Goal: Task Accomplishment & Management: Complete application form

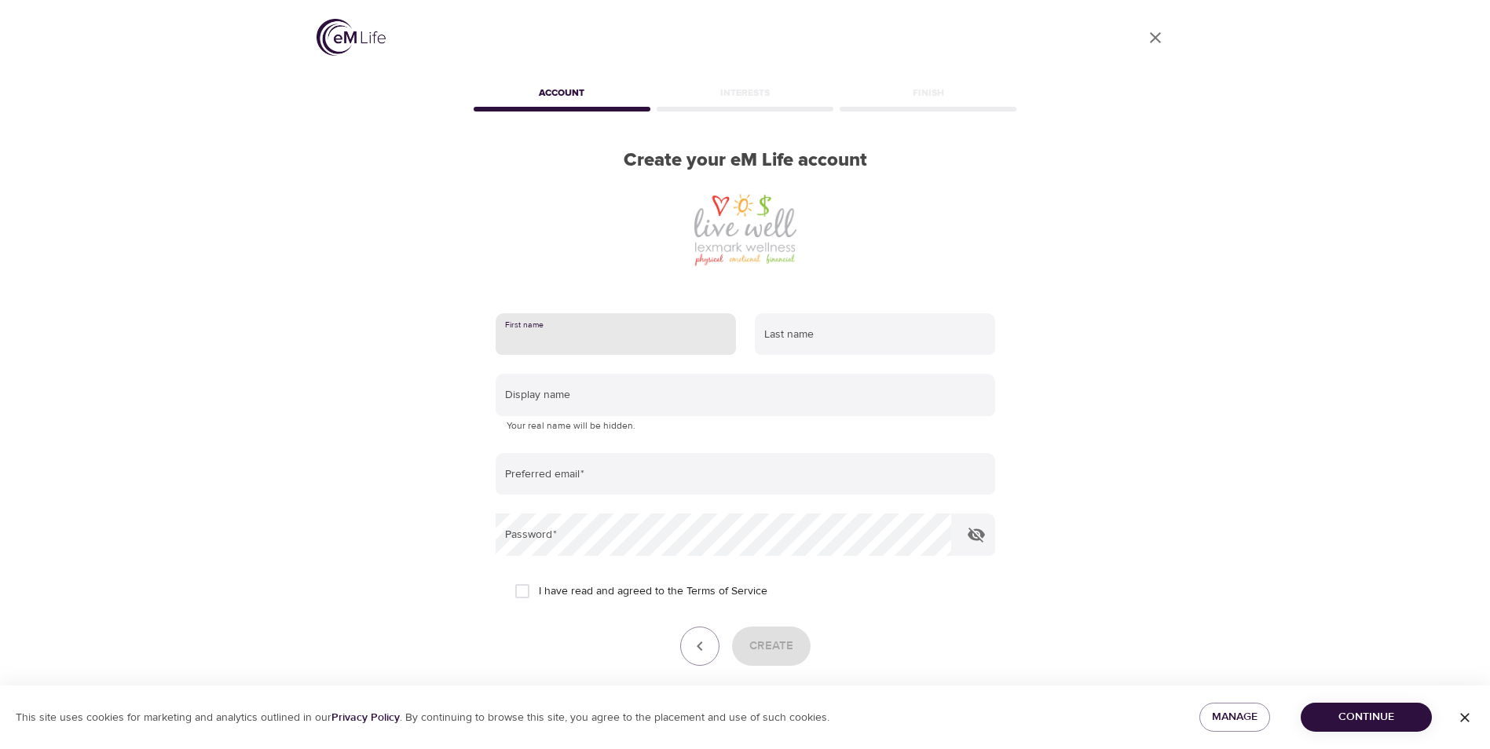
click at [536, 337] on input "text" at bounding box center [615, 334] width 240 height 42
type input "Kyndal"
click at [848, 338] on input "text" at bounding box center [875, 334] width 240 height 42
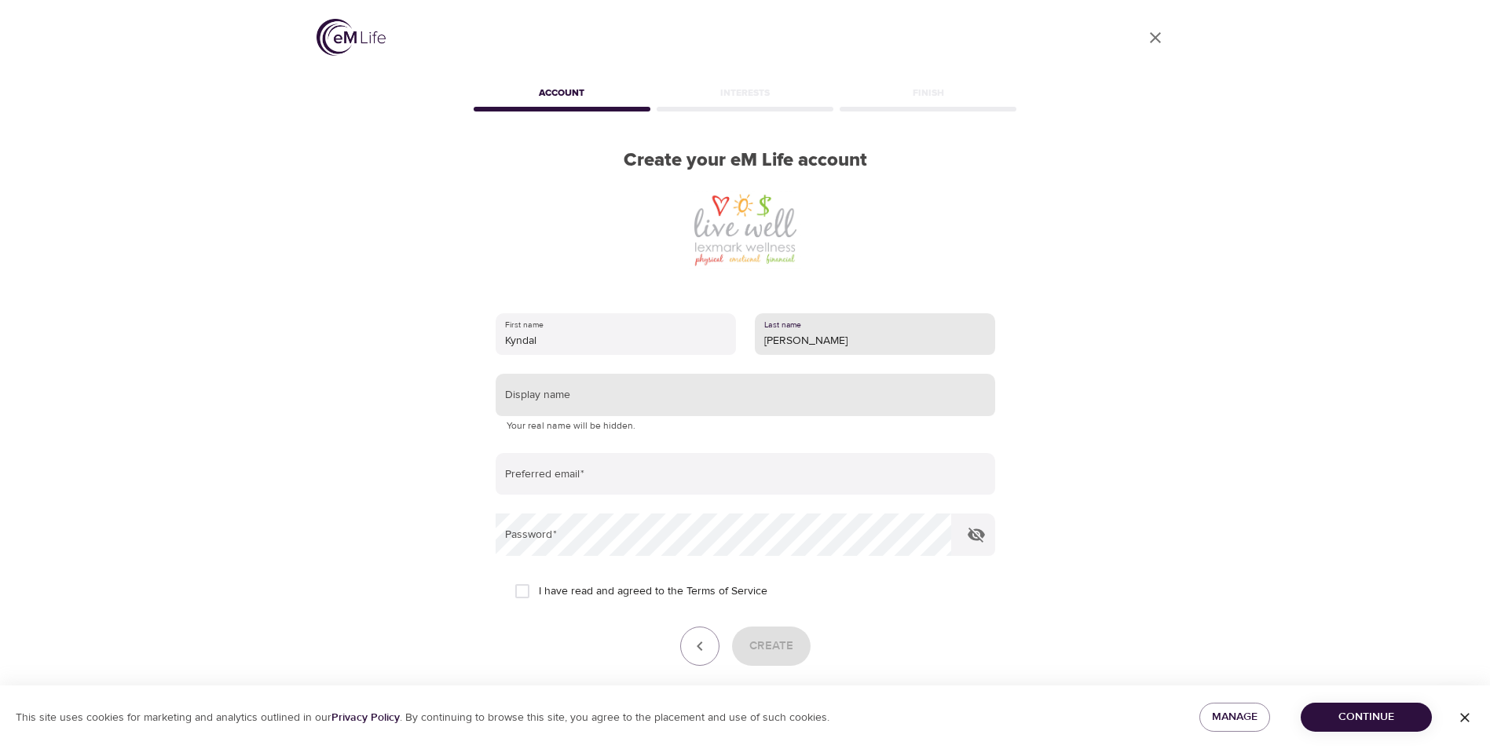
type input "[PERSON_NAME]"
click at [546, 400] on input "text" at bounding box center [744, 395] width 499 height 42
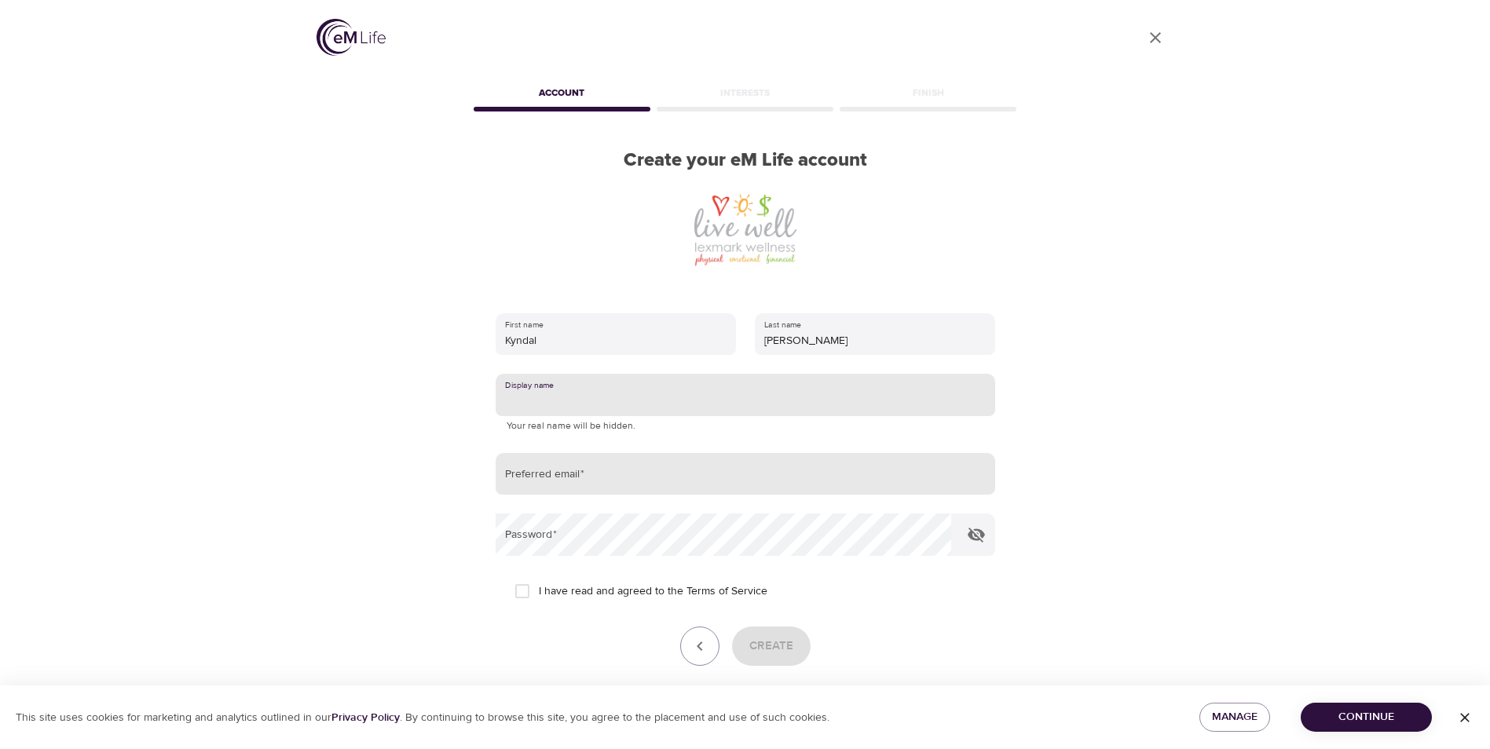
drag, startPoint x: 545, startPoint y: 477, endPoint x: 612, endPoint y: 489, distance: 68.7
click at [545, 477] on input "email" at bounding box center [744, 474] width 499 height 42
type input "[EMAIL_ADDRESS][PERSON_NAME][DOMAIN_NAME]"
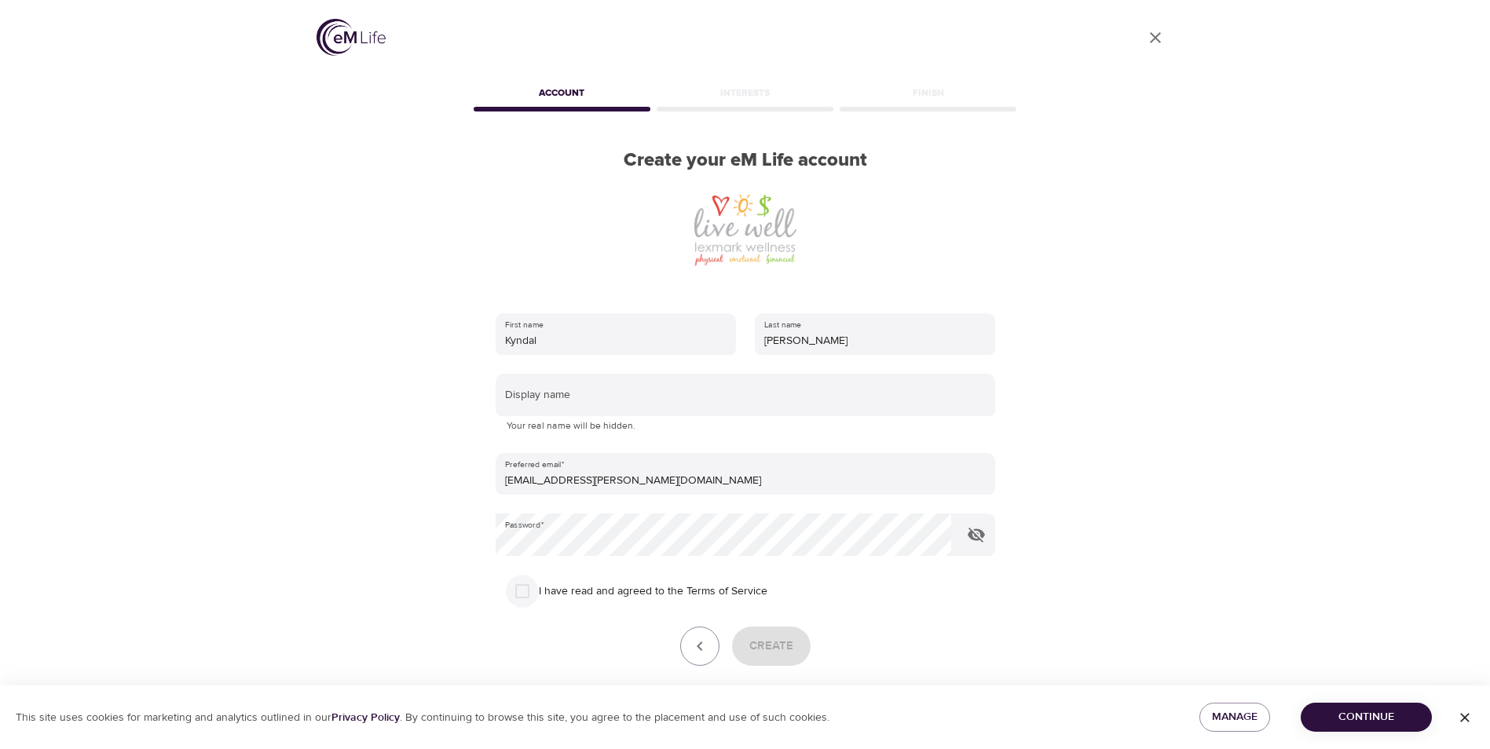
click at [528, 593] on input "I have read and agreed to the Terms of Service" at bounding box center [522, 591] width 33 height 33
checkbox input "true"
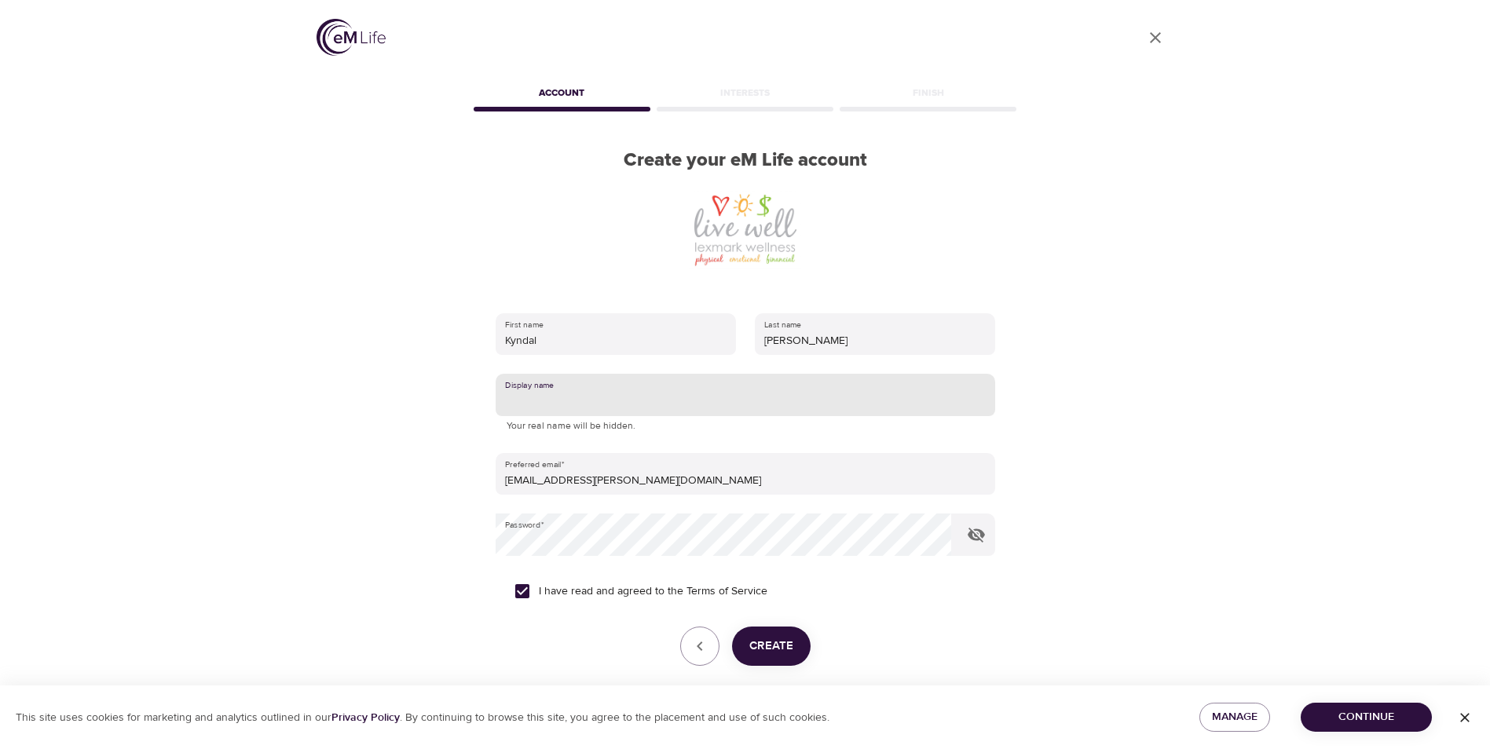
click at [539, 394] on input "text" at bounding box center [744, 395] width 499 height 42
drag, startPoint x: 554, startPoint y: 400, endPoint x: 473, endPoint y: 410, distance: 80.7
click at [474, 409] on div "First name [PERSON_NAME] Last name [PERSON_NAME] Display name KPA469 Your real …" at bounding box center [745, 511] width 550 height 446
type input "Irisheyes469"
click at [760, 646] on span "Create" at bounding box center [771, 646] width 44 height 20
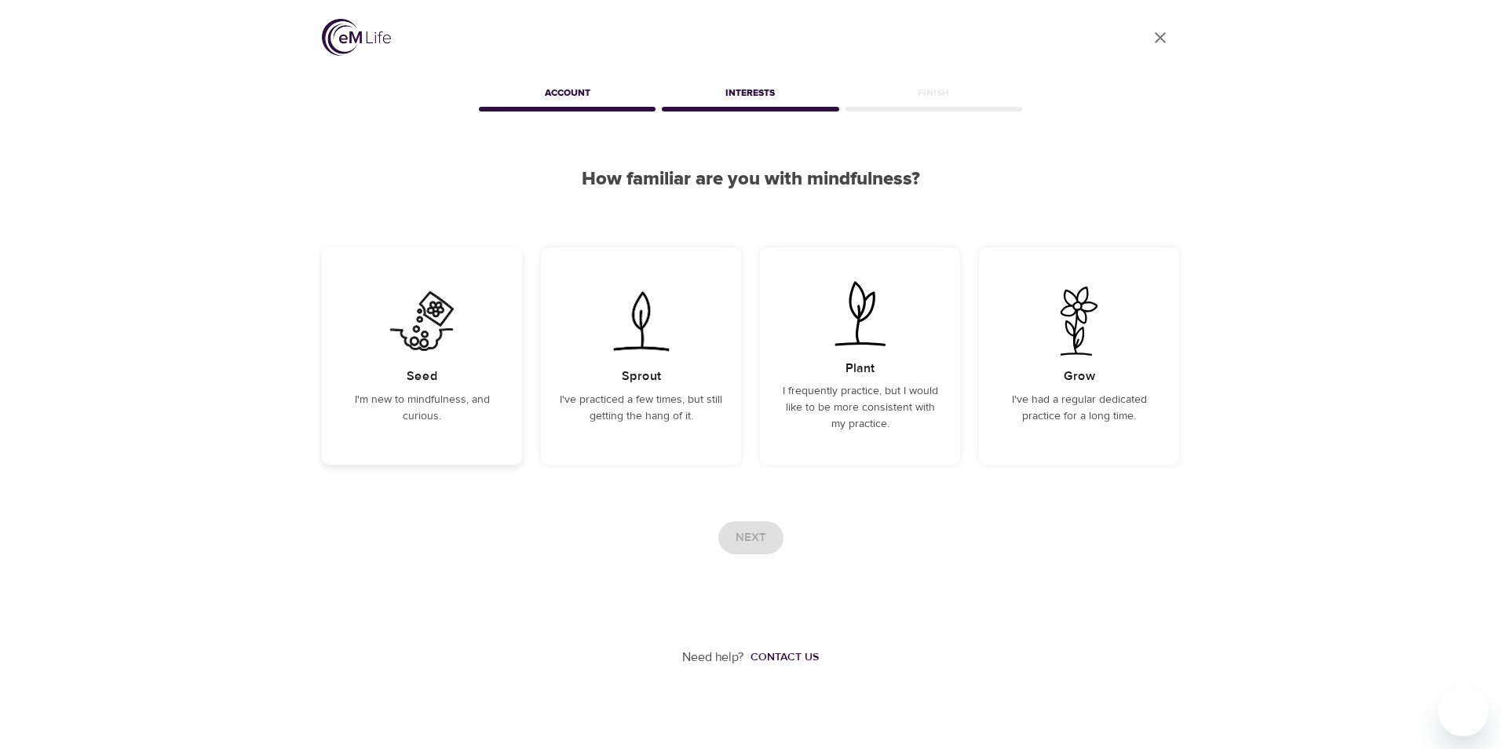
click at [433, 392] on p "I'm new to mindfulness, and curious." at bounding box center [422, 408] width 163 height 33
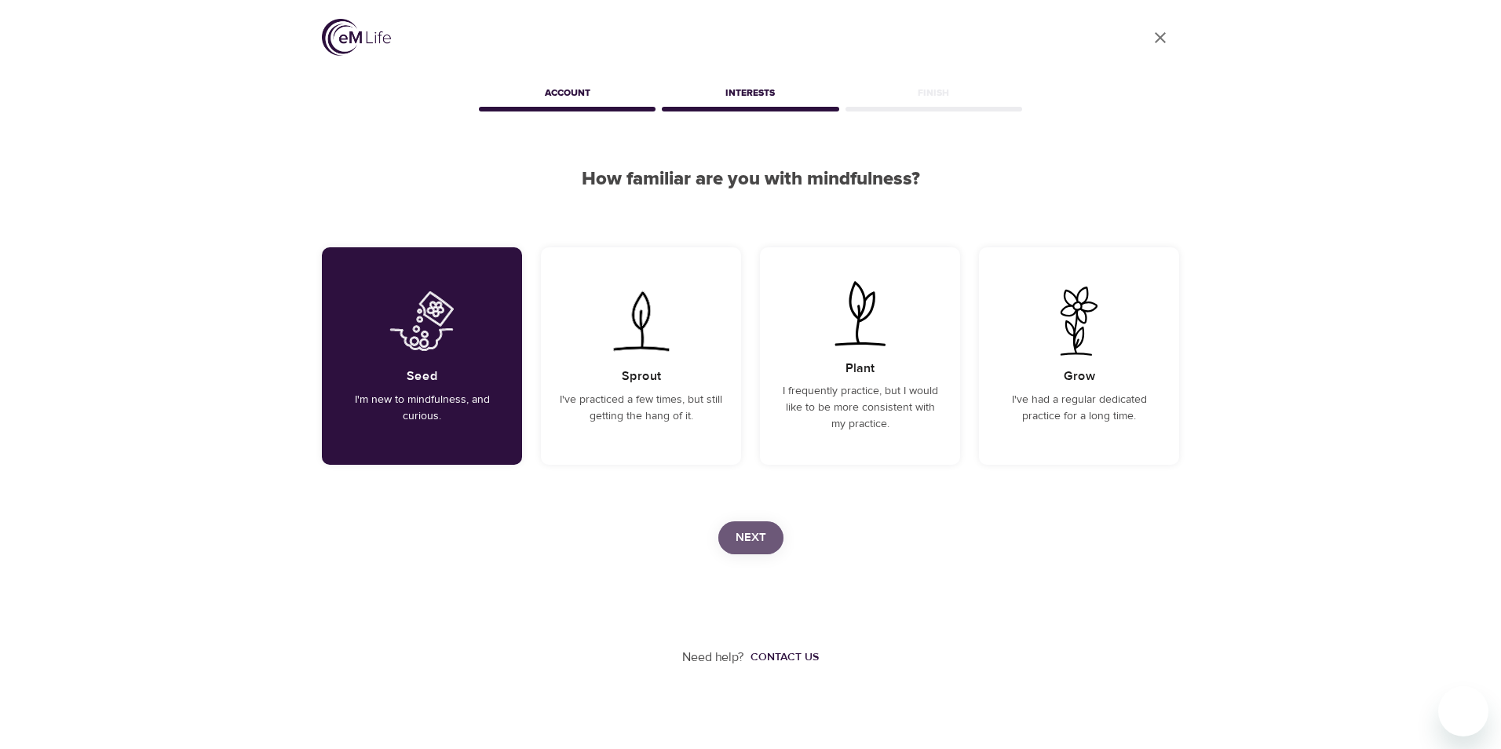
click at [736, 547] on span "Next" at bounding box center [751, 538] width 31 height 20
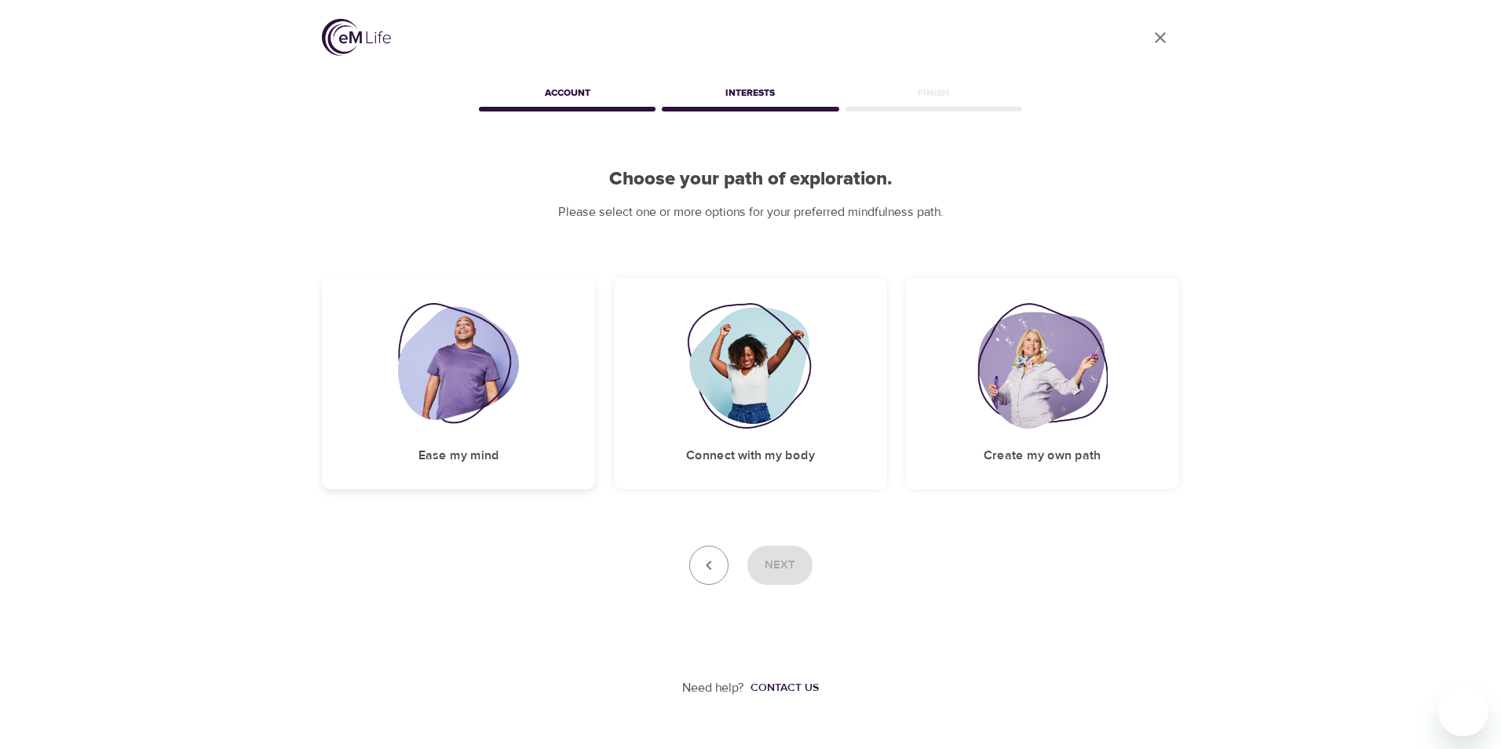
click at [490, 419] on img at bounding box center [459, 366] width 122 height 126
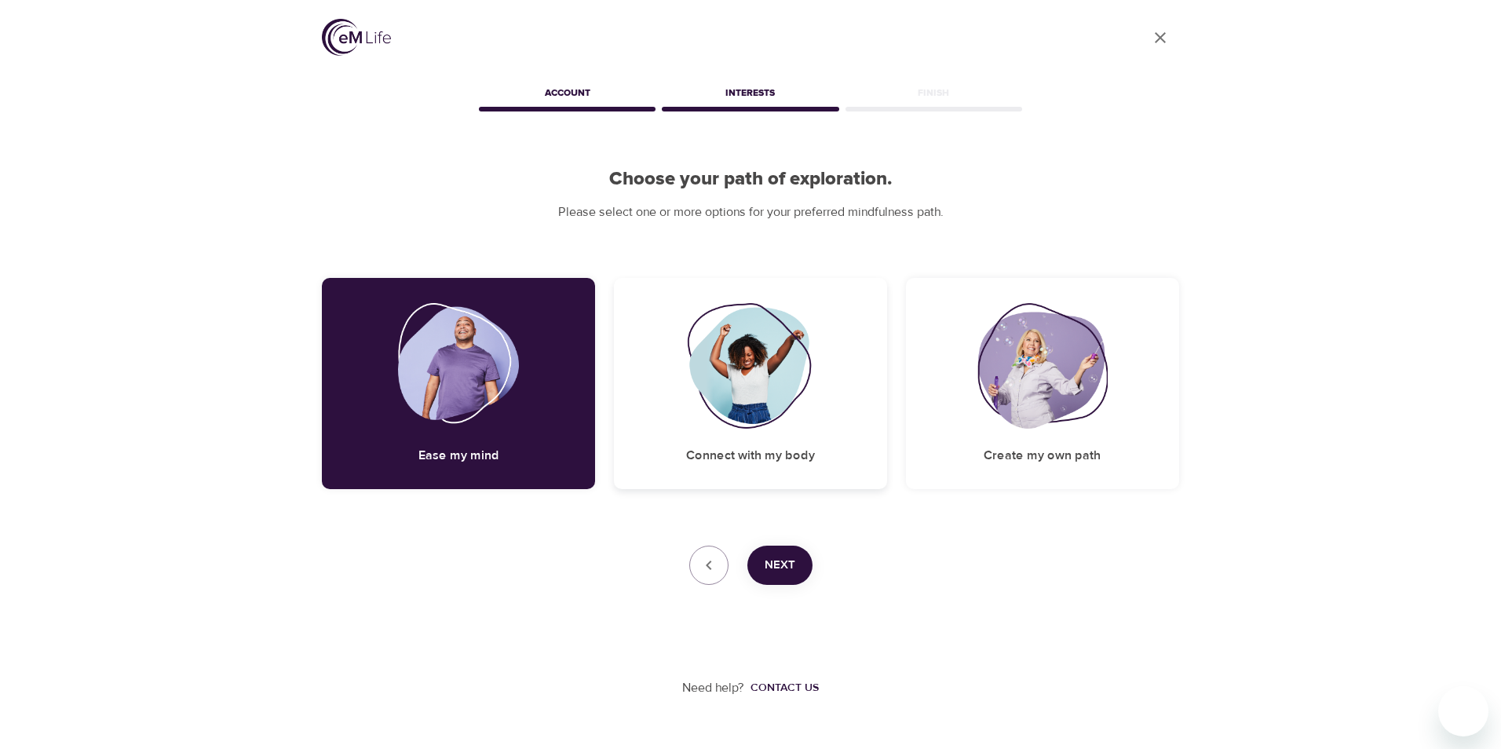
click at [781, 457] on h5 "Connect with my body" at bounding box center [750, 456] width 129 height 16
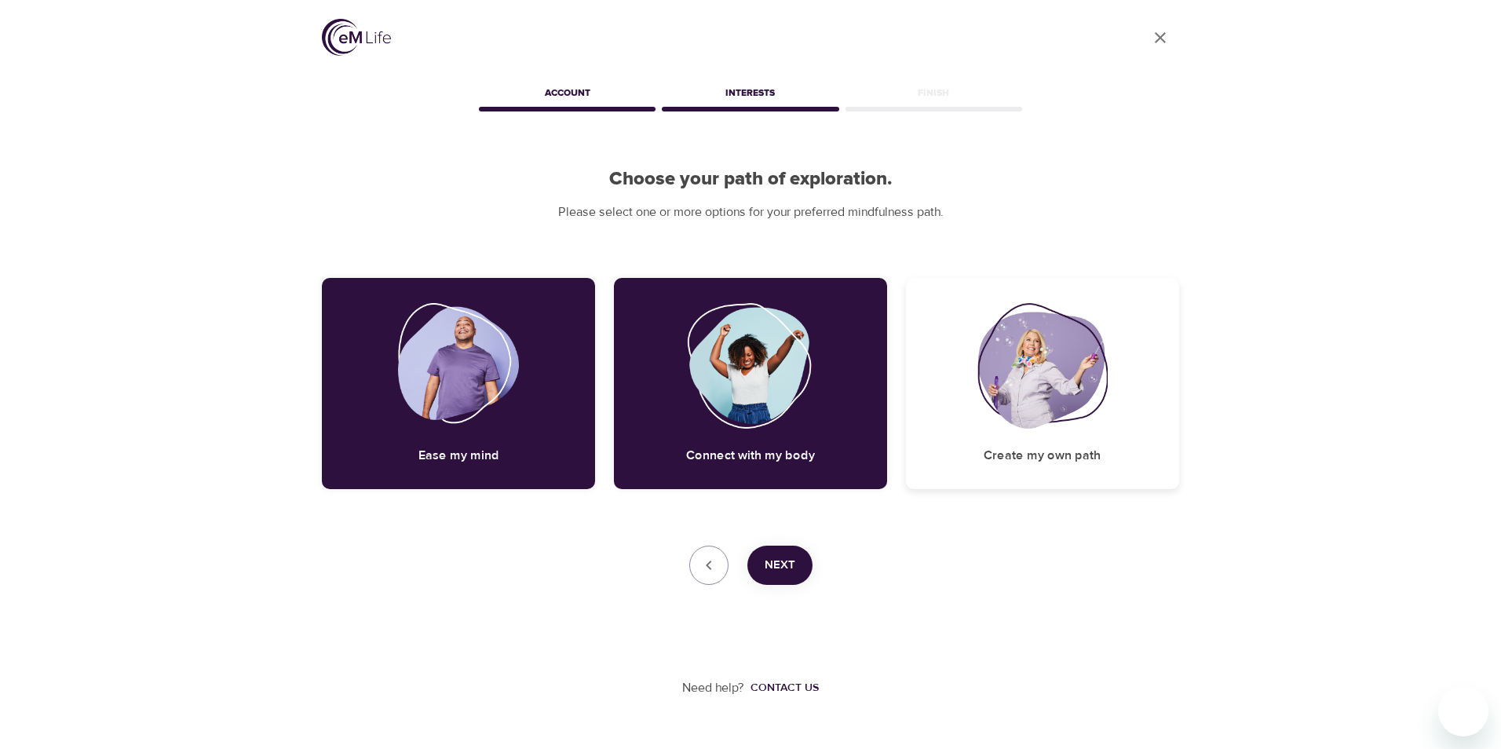
click at [1002, 442] on div "Create my own path" at bounding box center [1042, 383] width 273 height 211
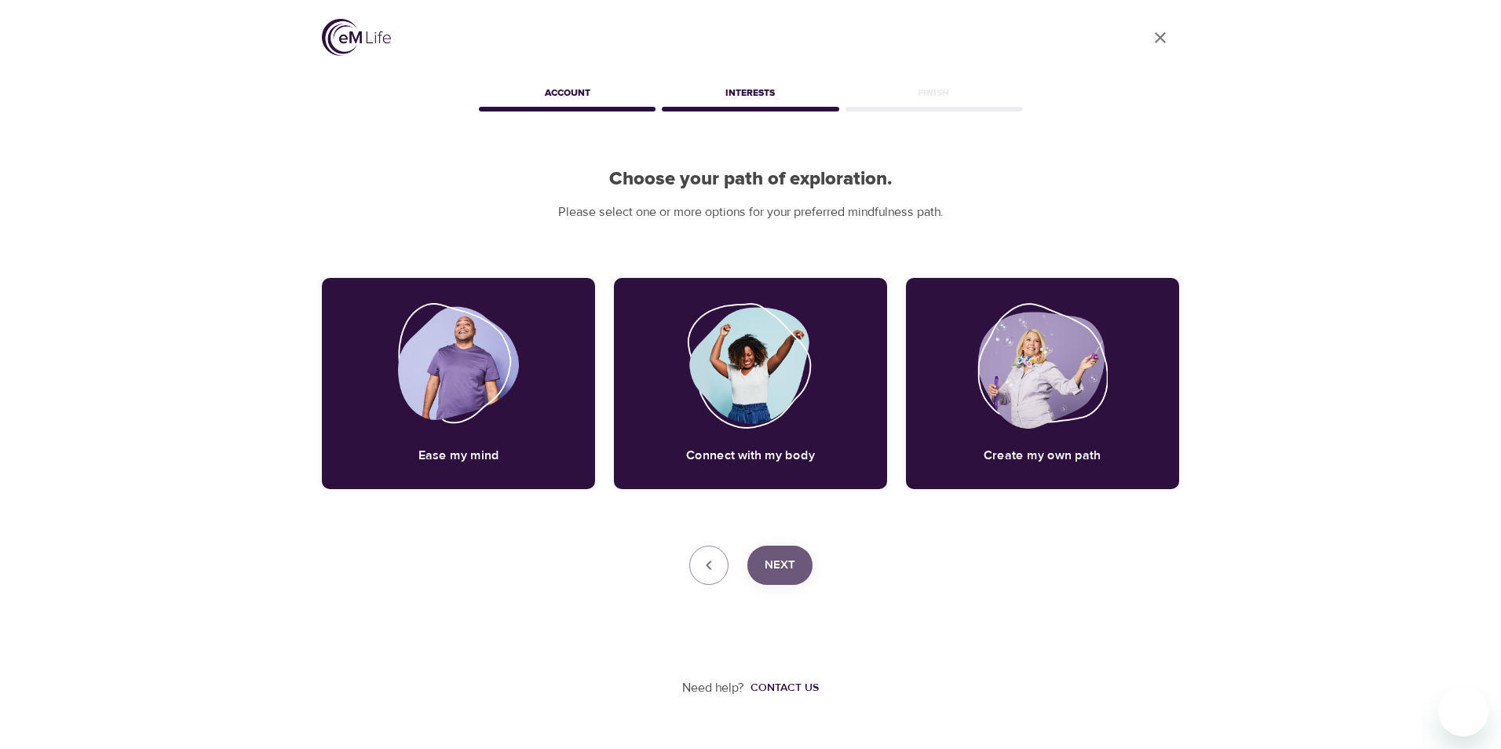
click at [787, 567] on span "Next" at bounding box center [780, 565] width 31 height 20
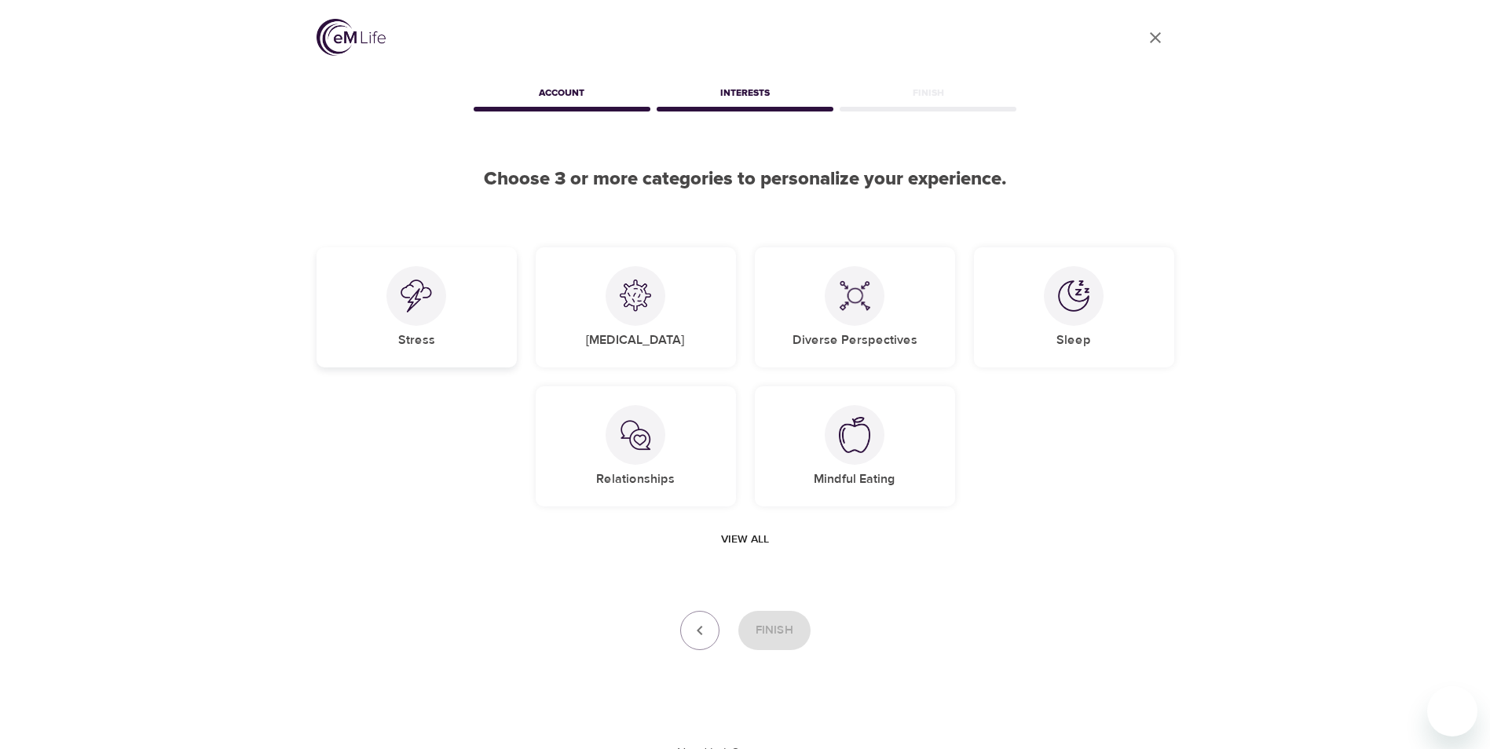
click at [425, 287] on img at bounding box center [415, 296] width 31 height 33
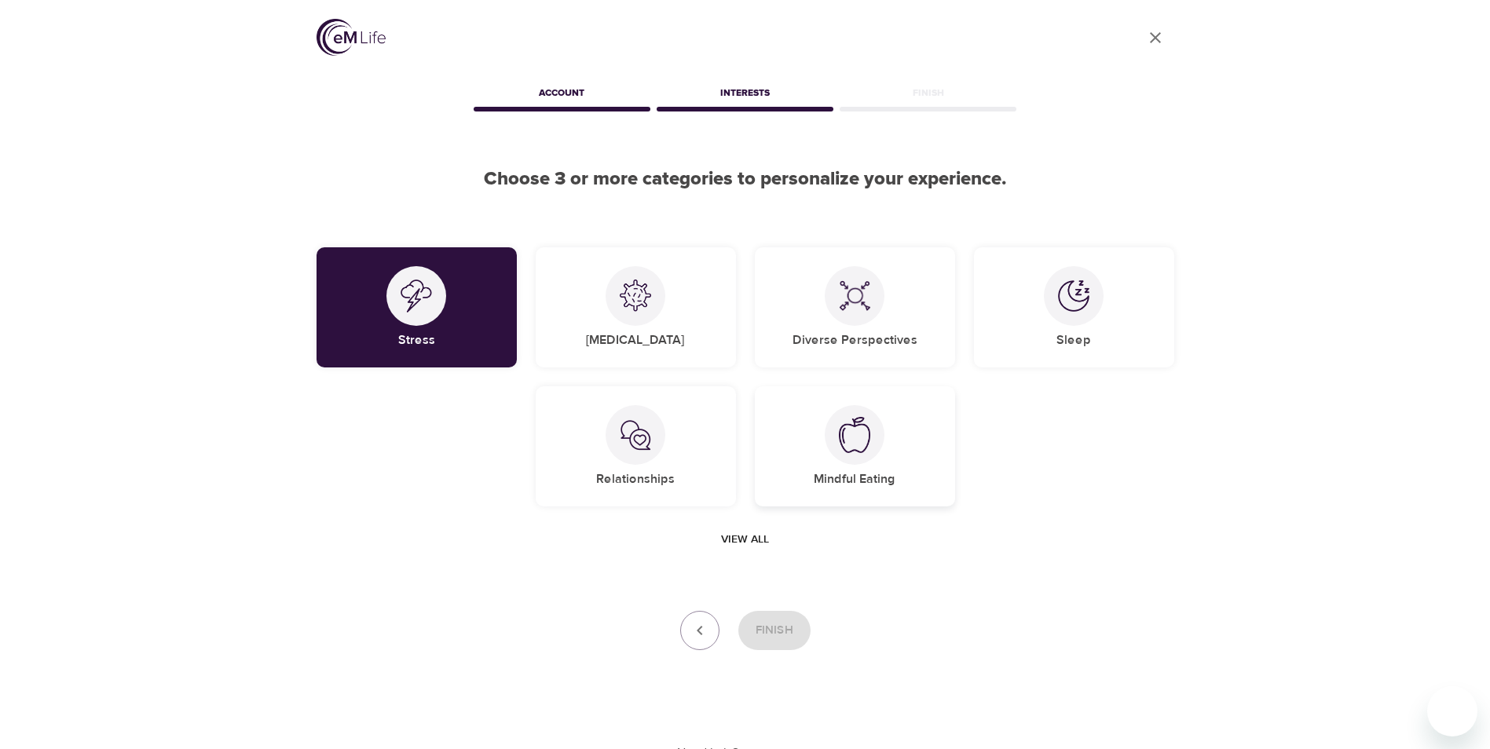
click at [842, 457] on div at bounding box center [854, 435] width 60 height 60
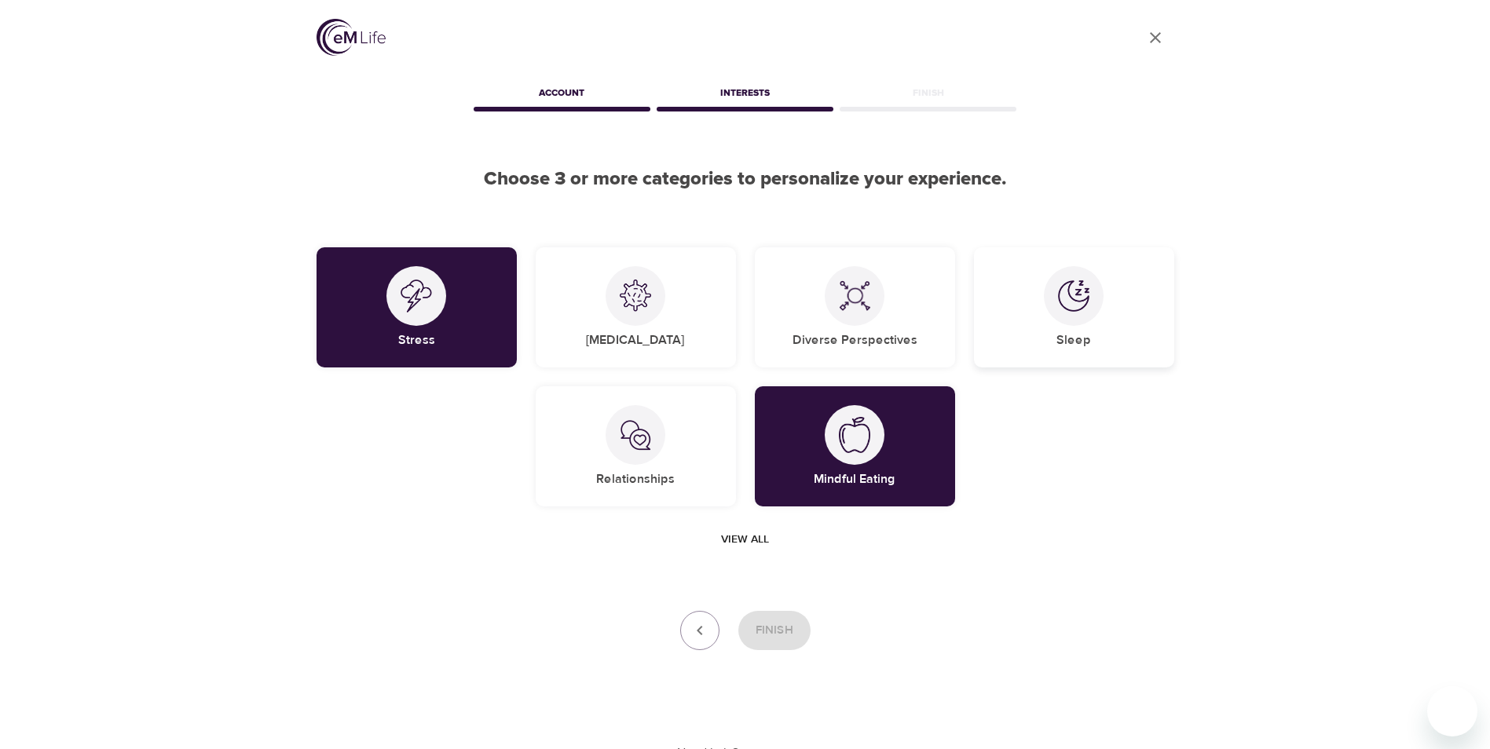
click at [1104, 310] on div "Sleep" at bounding box center [1074, 307] width 200 height 120
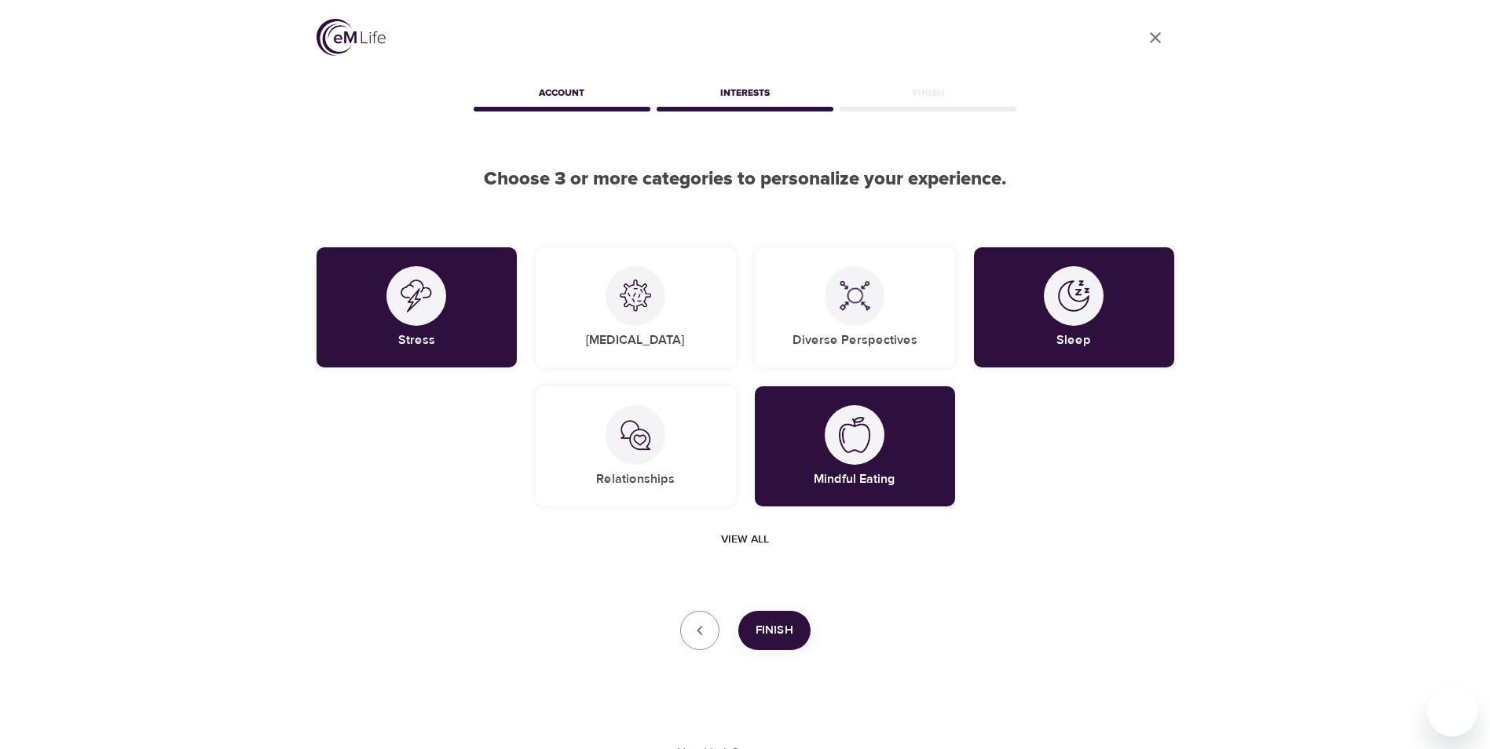
click at [746, 539] on span "View all" at bounding box center [745, 540] width 48 height 20
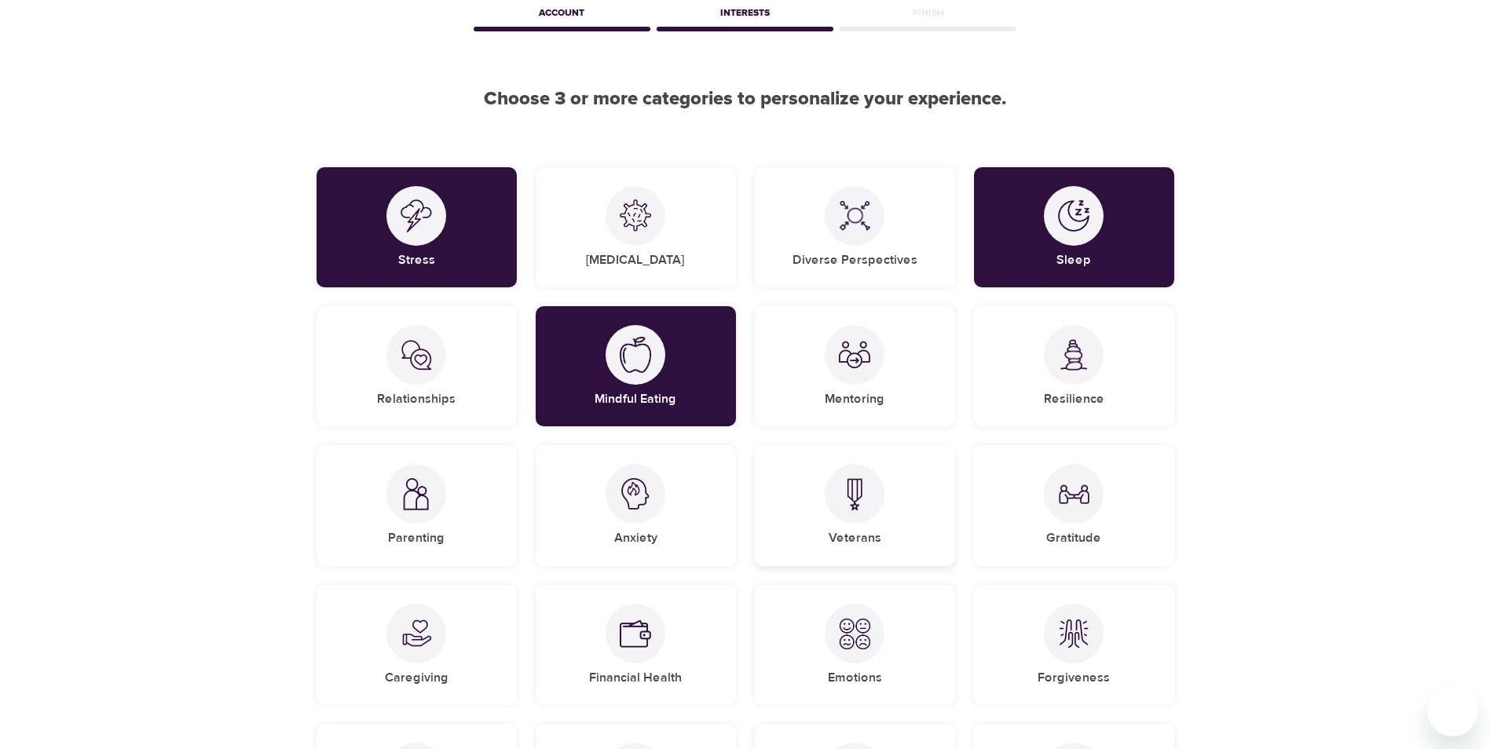
scroll to position [157, 0]
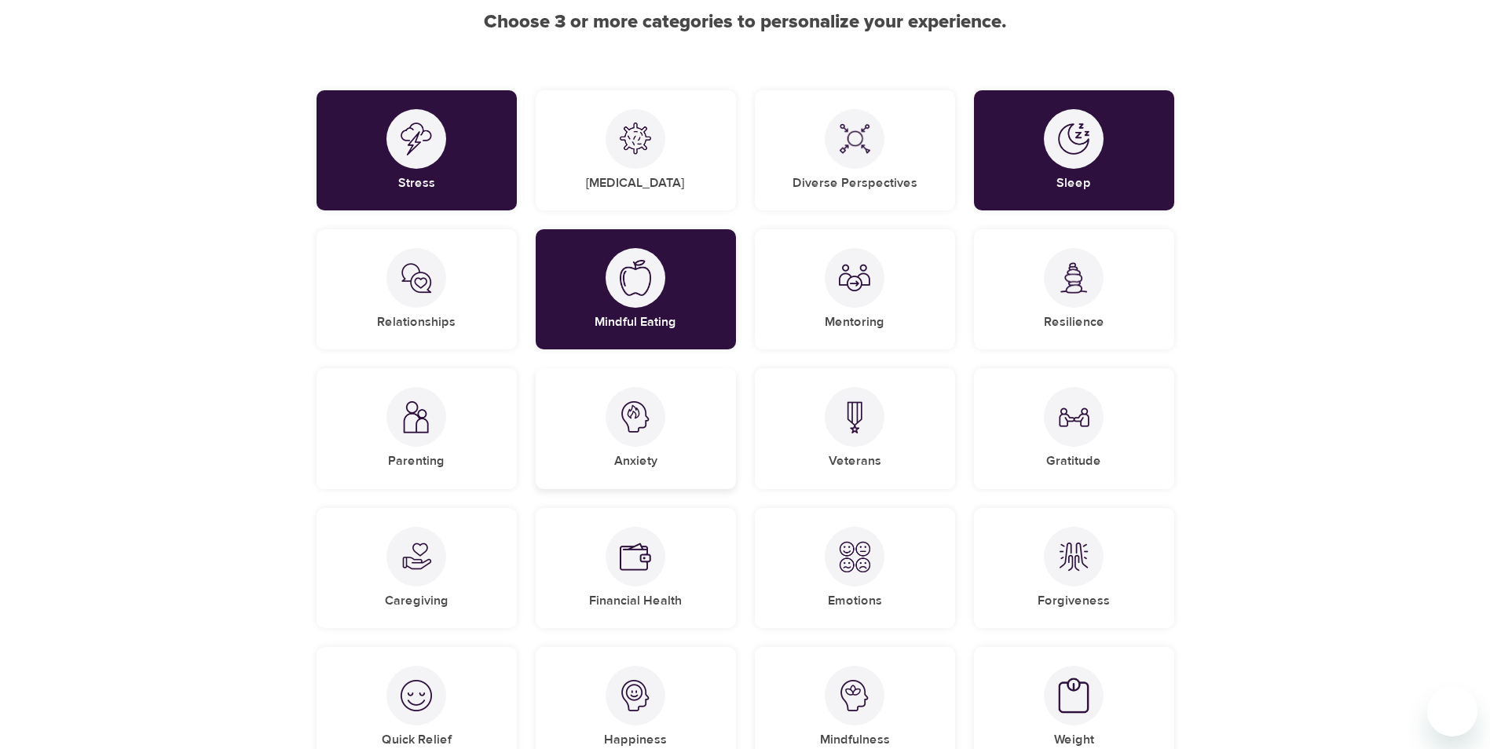
click at [667, 446] on div "Anxiety" at bounding box center [636, 428] width 200 height 120
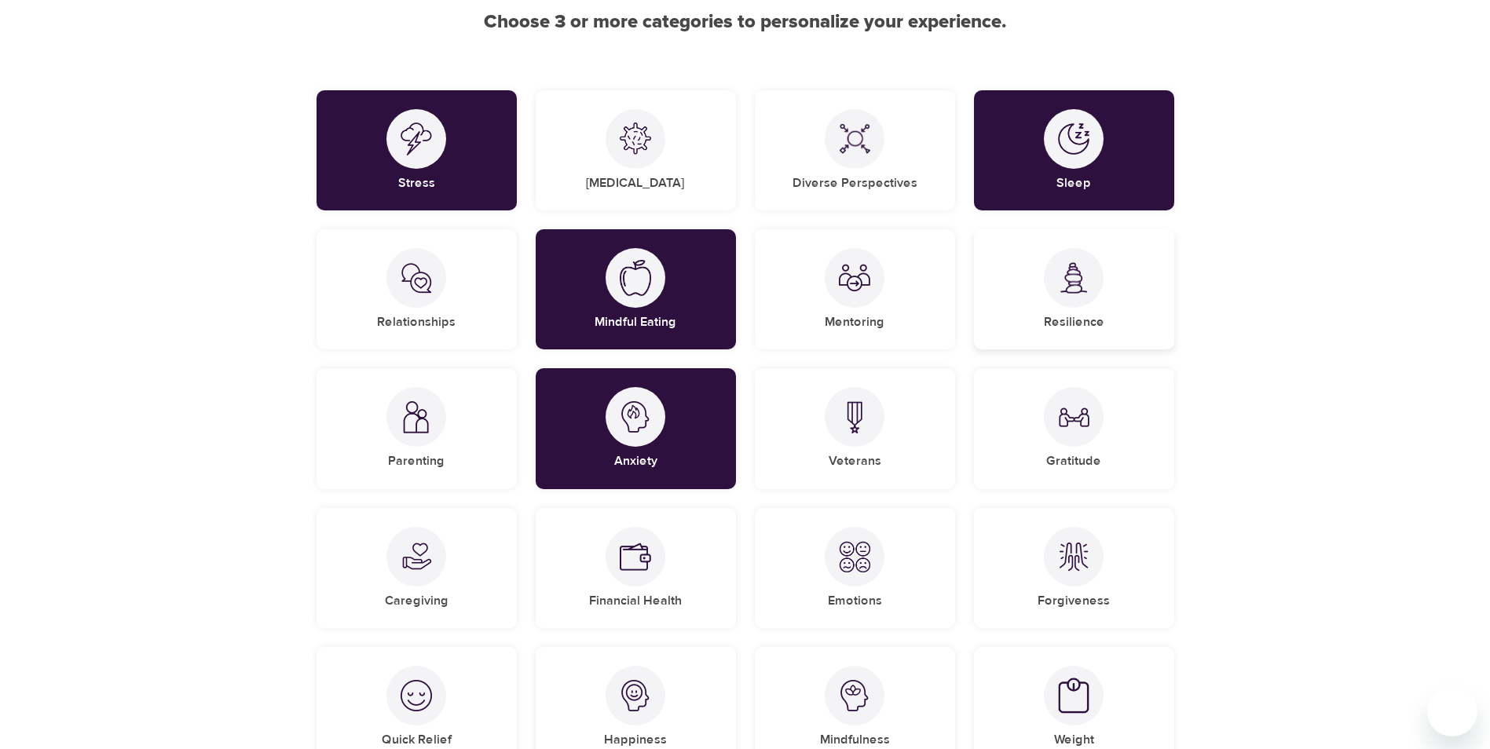
click at [1065, 287] on img at bounding box center [1073, 278] width 31 height 32
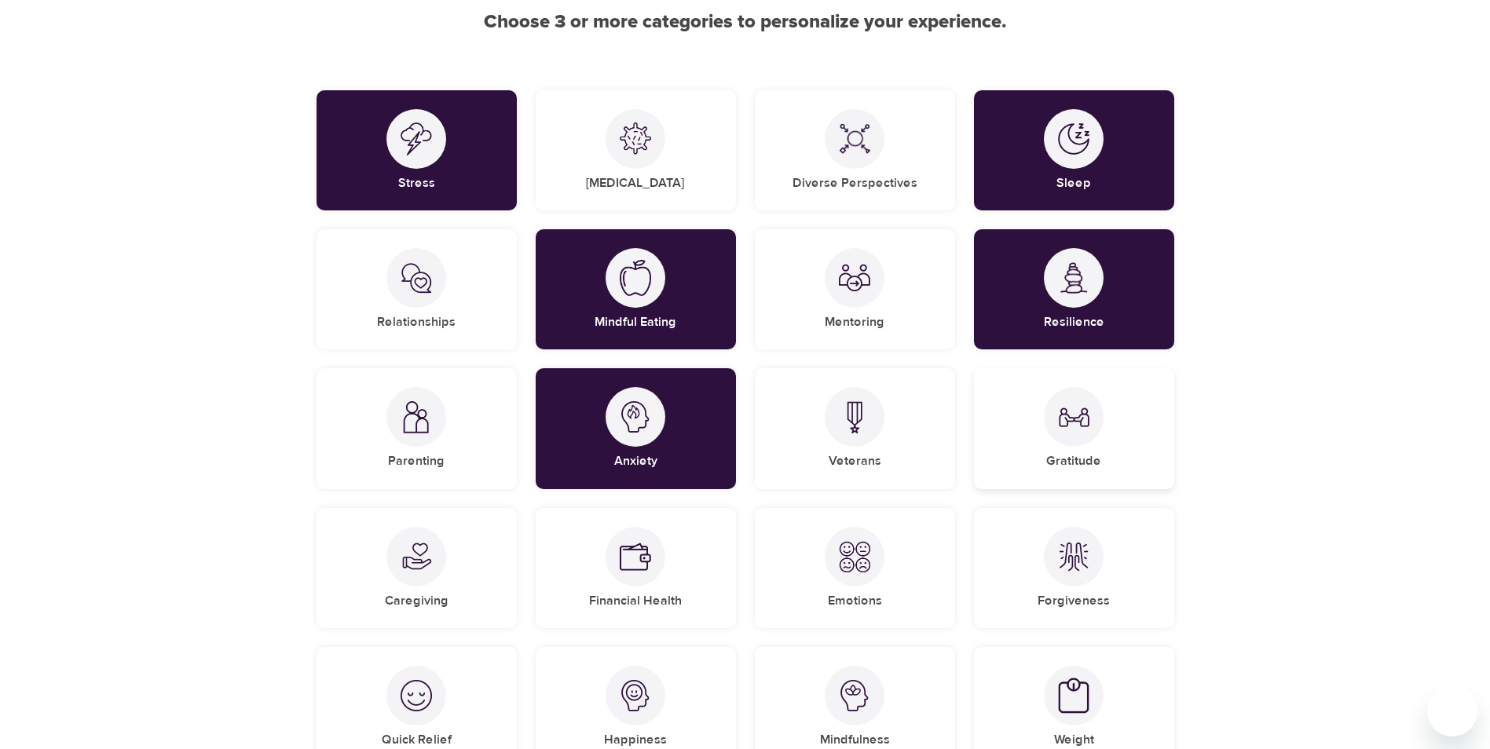
click at [1082, 461] on h5 "Gratitude" at bounding box center [1073, 461] width 55 height 16
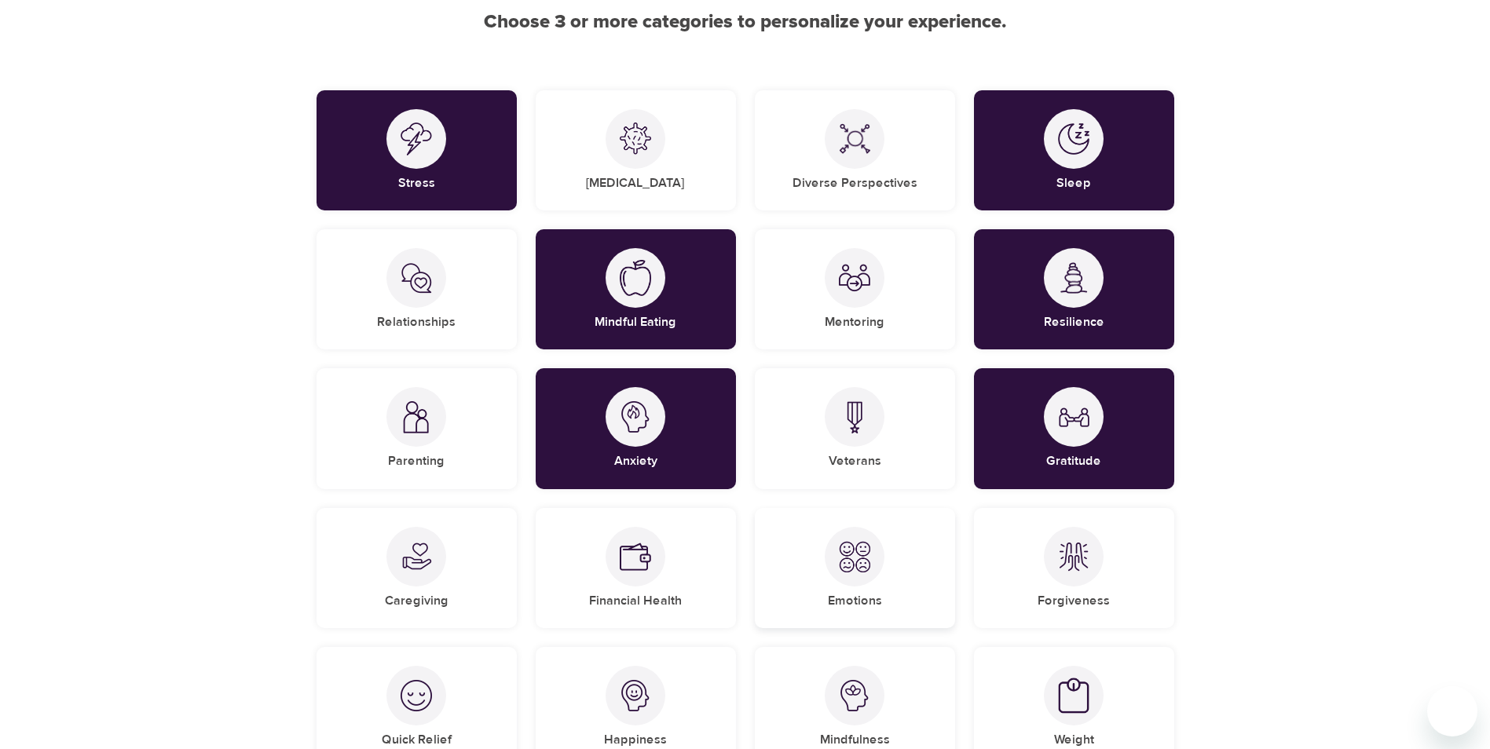
click at [905, 588] on div "Emotions" at bounding box center [855, 568] width 200 height 120
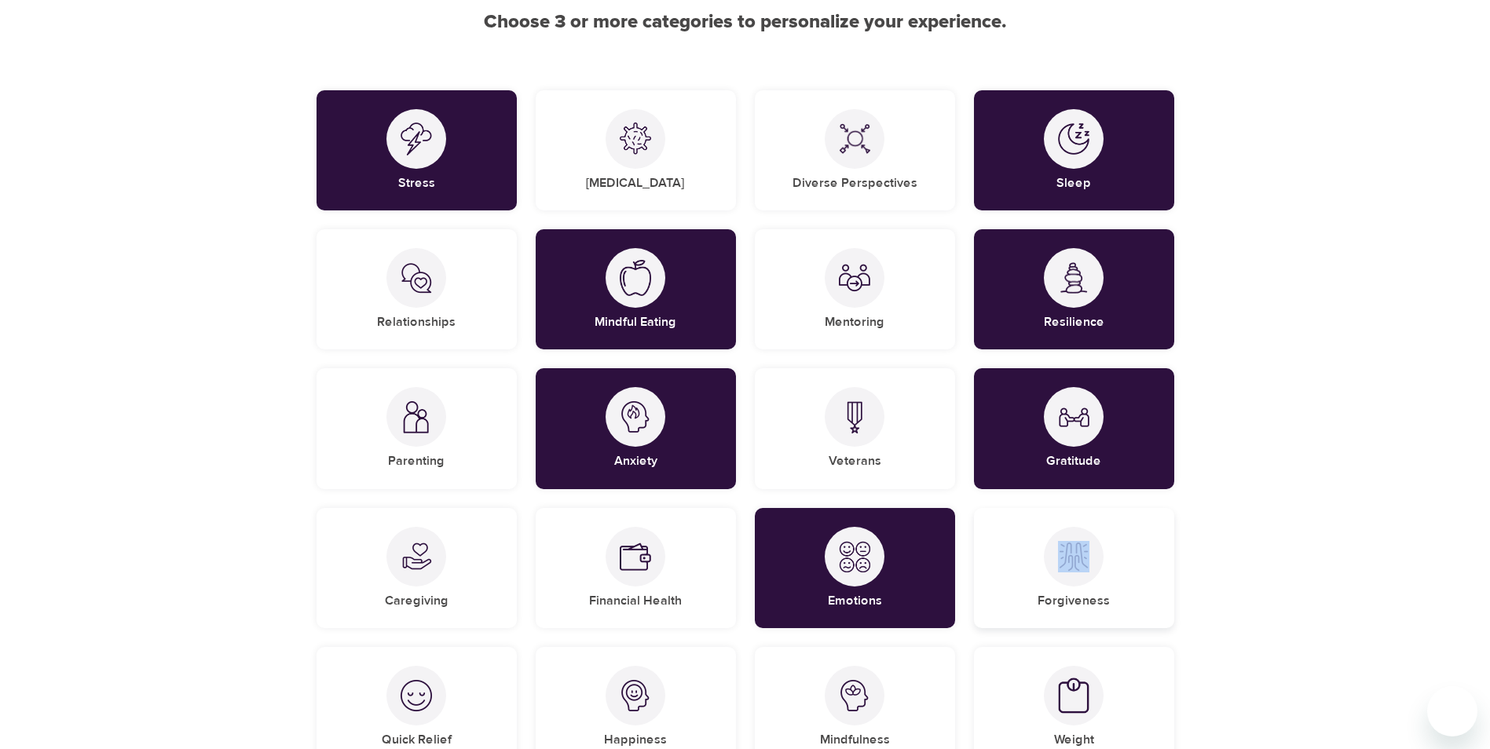
click at [1038, 587] on div "Forgiveness" at bounding box center [1074, 568] width 200 height 120
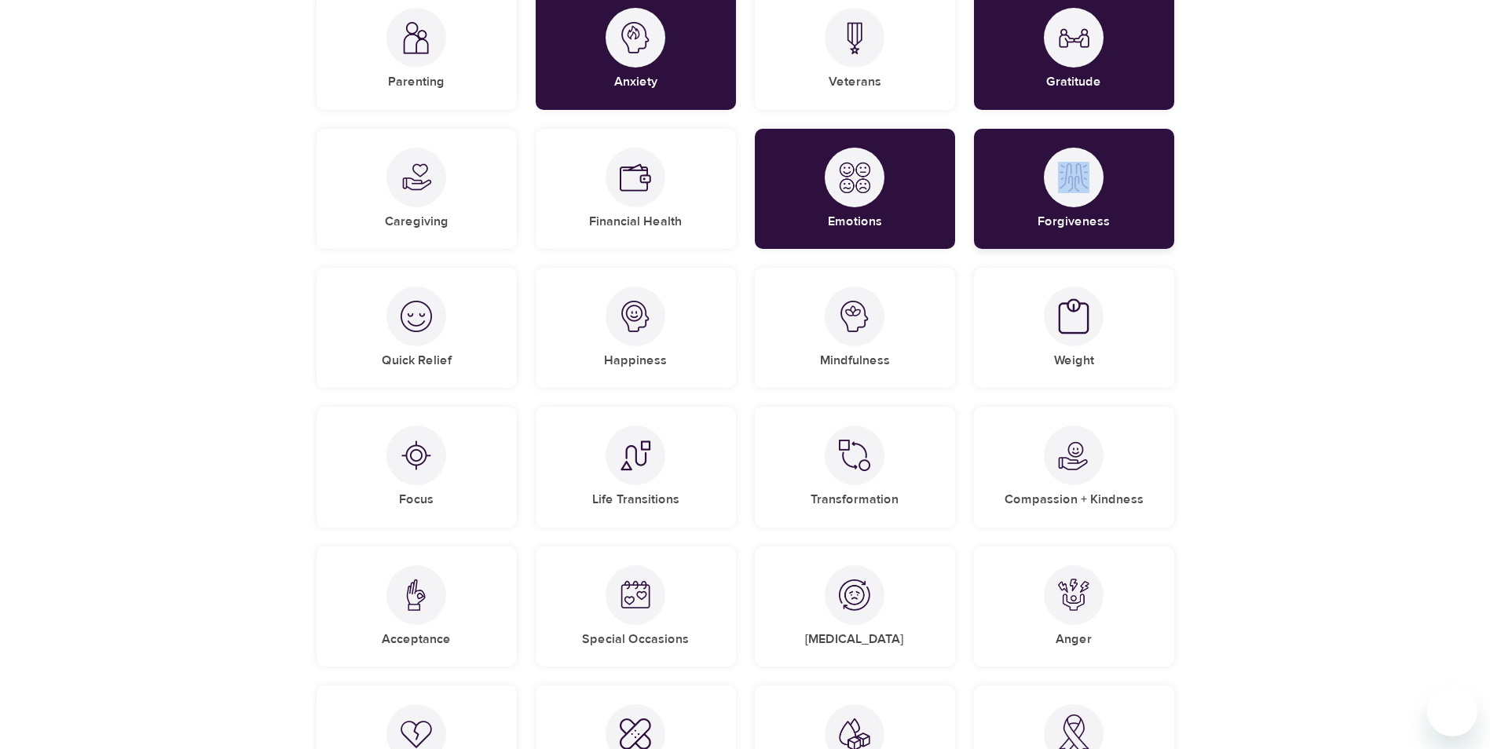
scroll to position [550, 0]
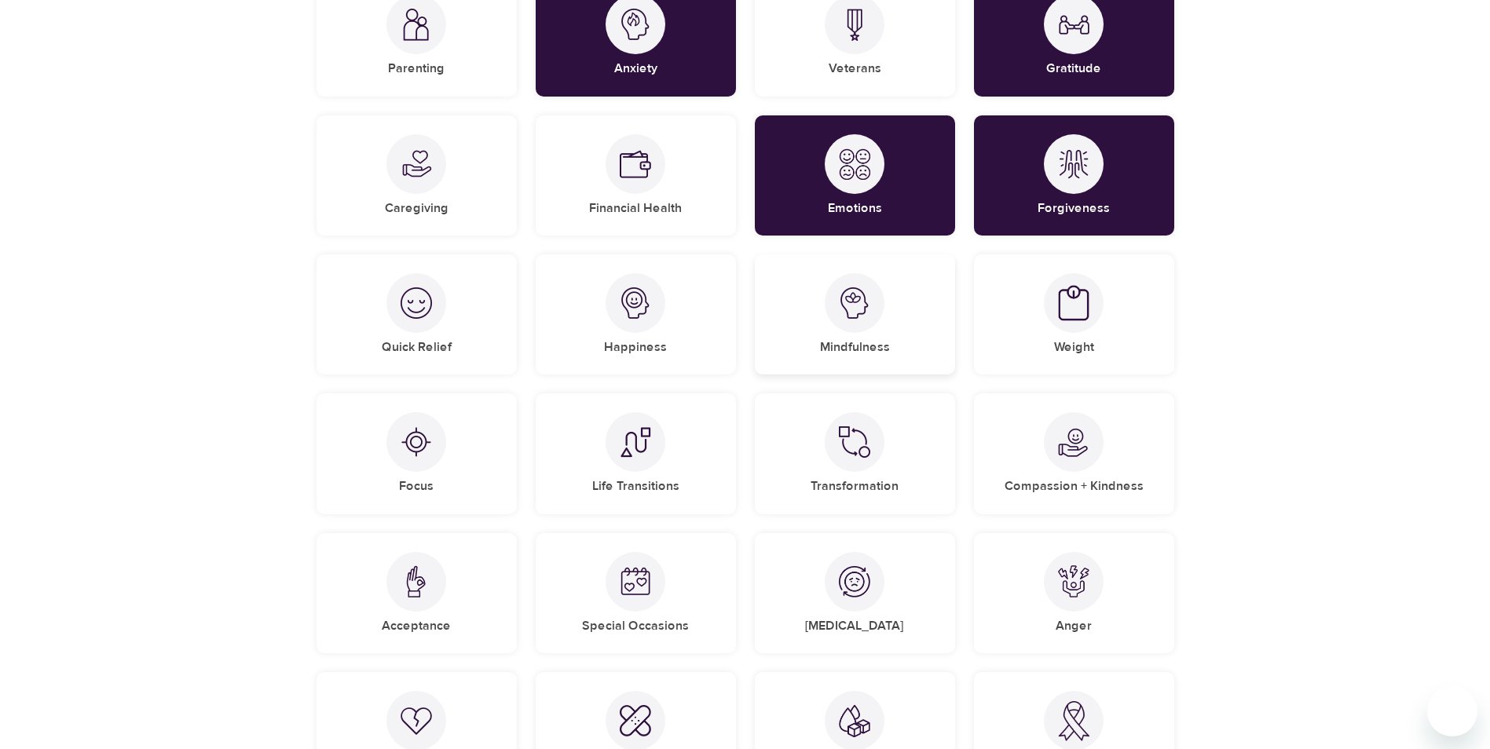
click at [909, 323] on div "Mindfulness" at bounding box center [855, 314] width 200 height 120
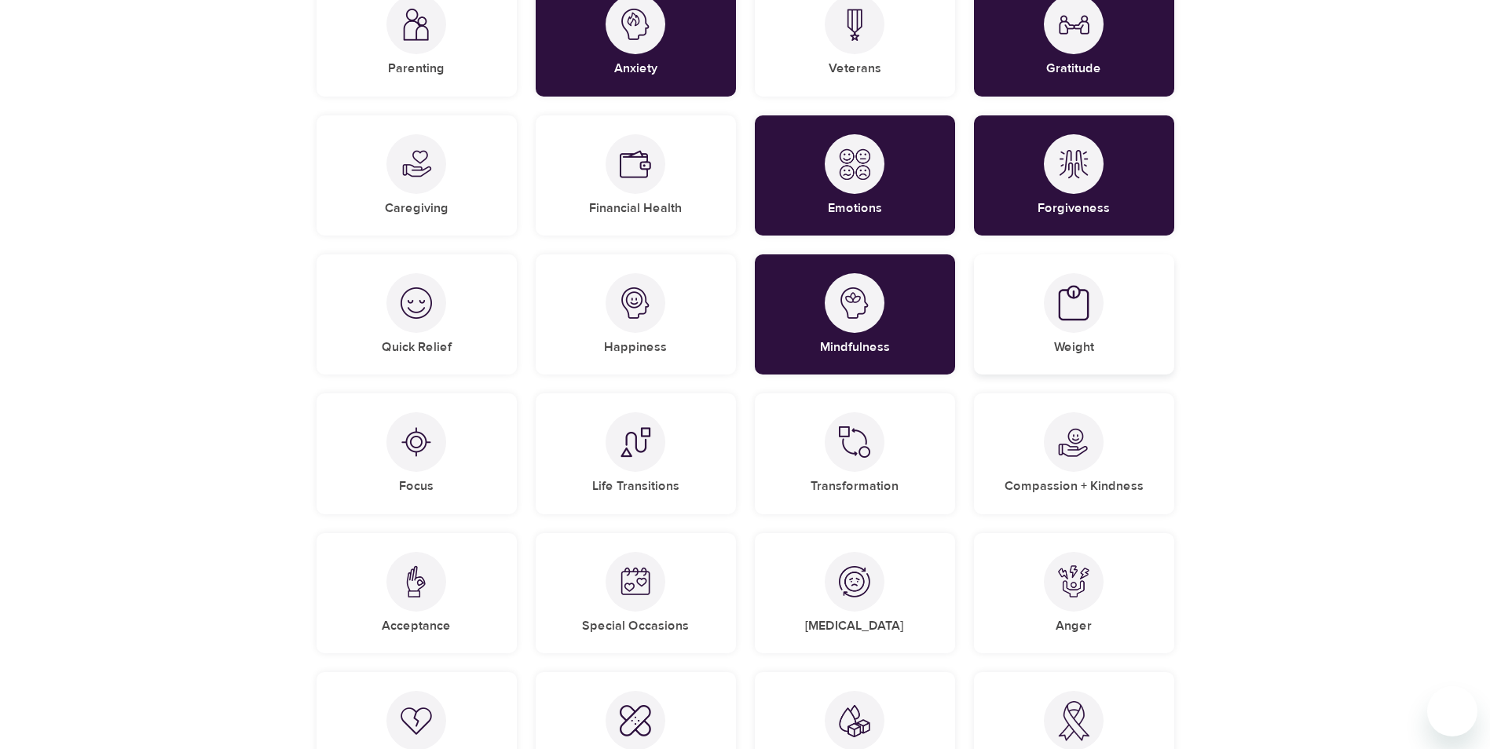
click at [1095, 340] on div "Weight" at bounding box center [1074, 314] width 200 height 120
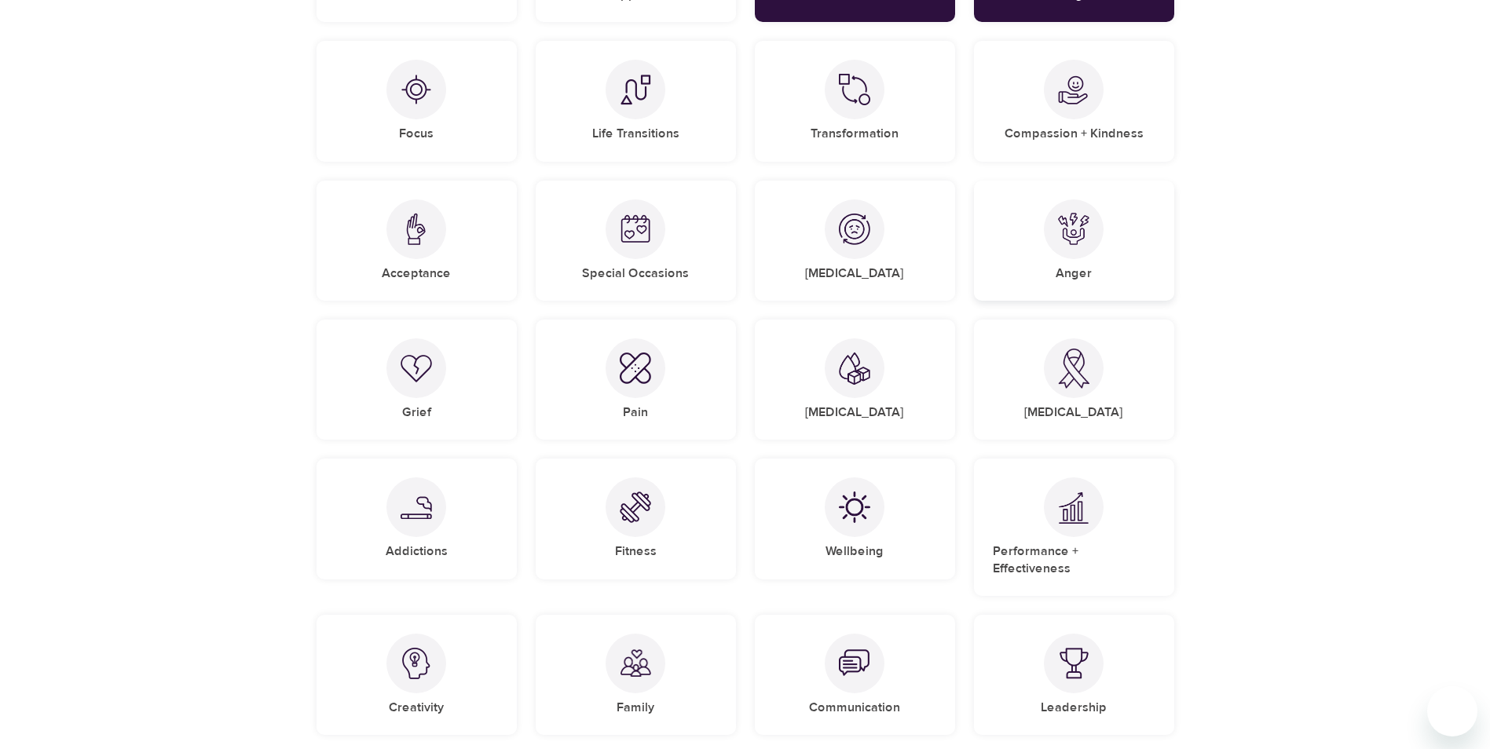
scroll to position [942, 0]
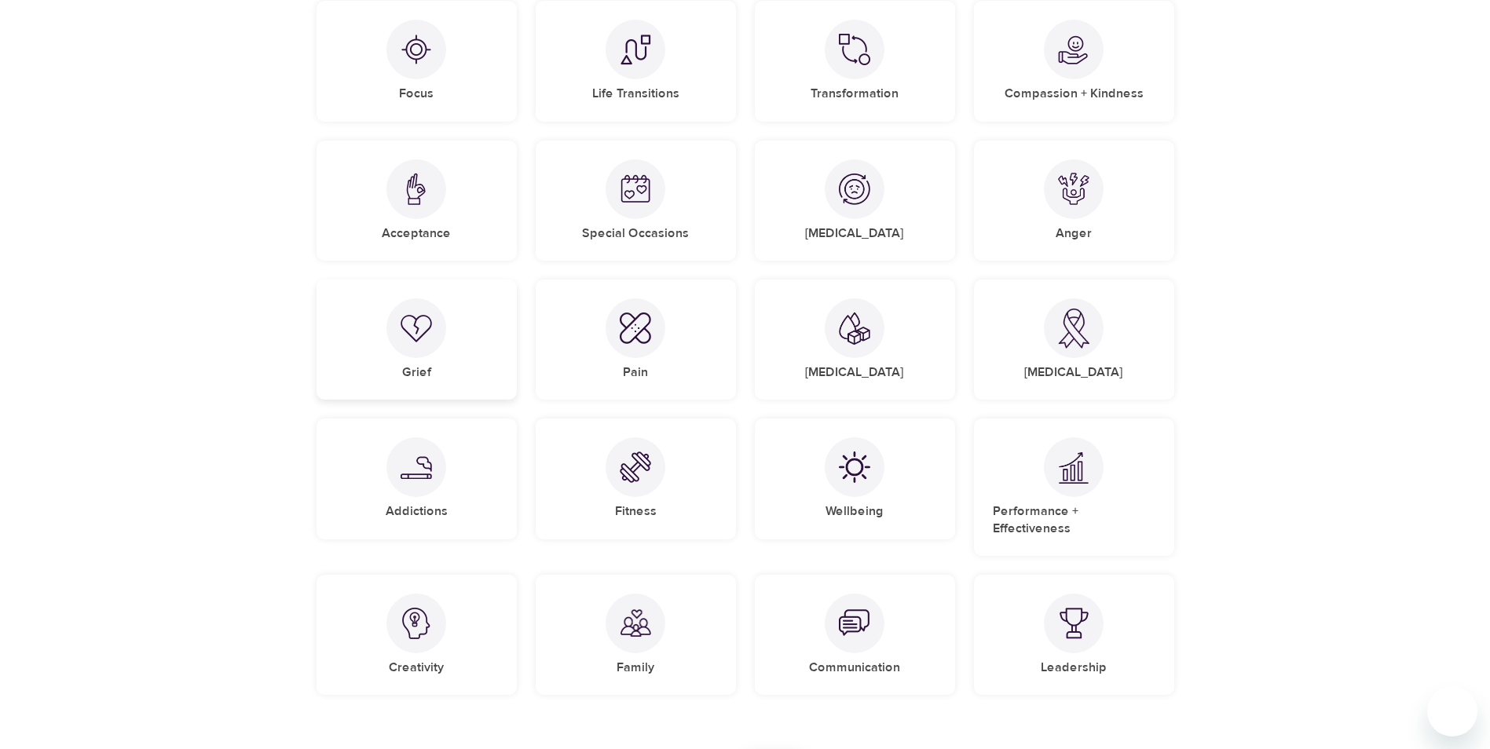
click at [466, 347] on div "Grief" at bounding box center [416, 340] width 200 height 120
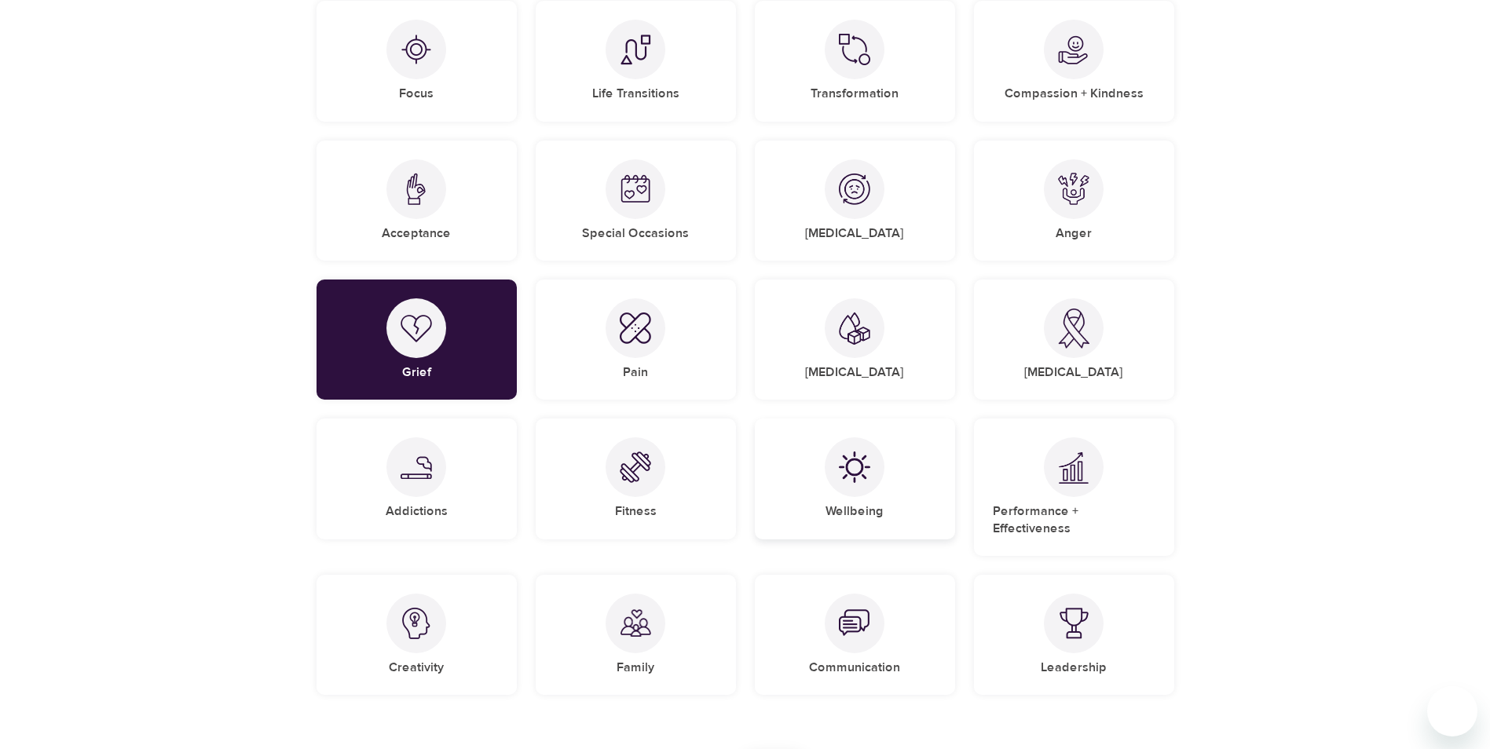
click at [850, 490] on div at bounding box center [854, 467] width 60 height 60
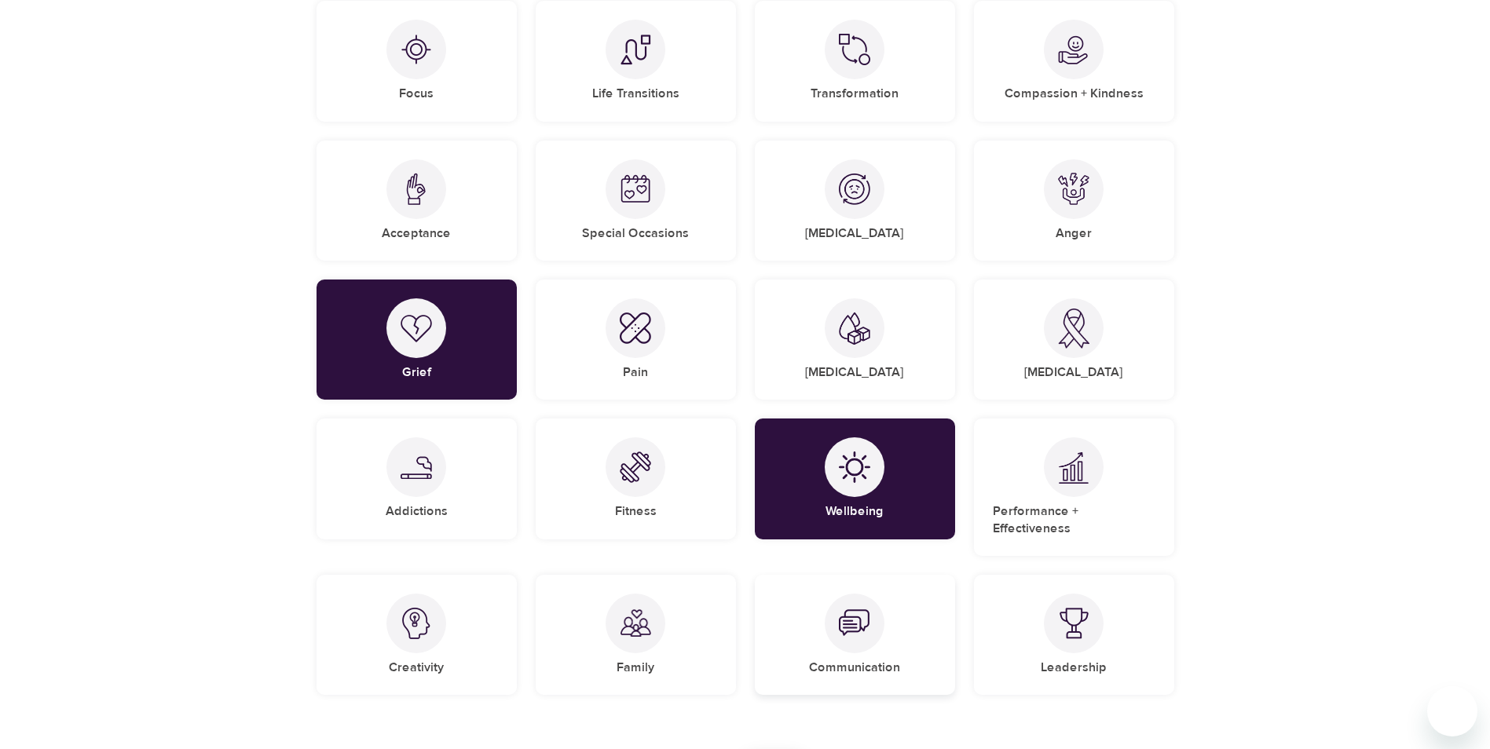
click at [865, 635] on div "Communication" at bounding box center [855, 635] width 200 height 120
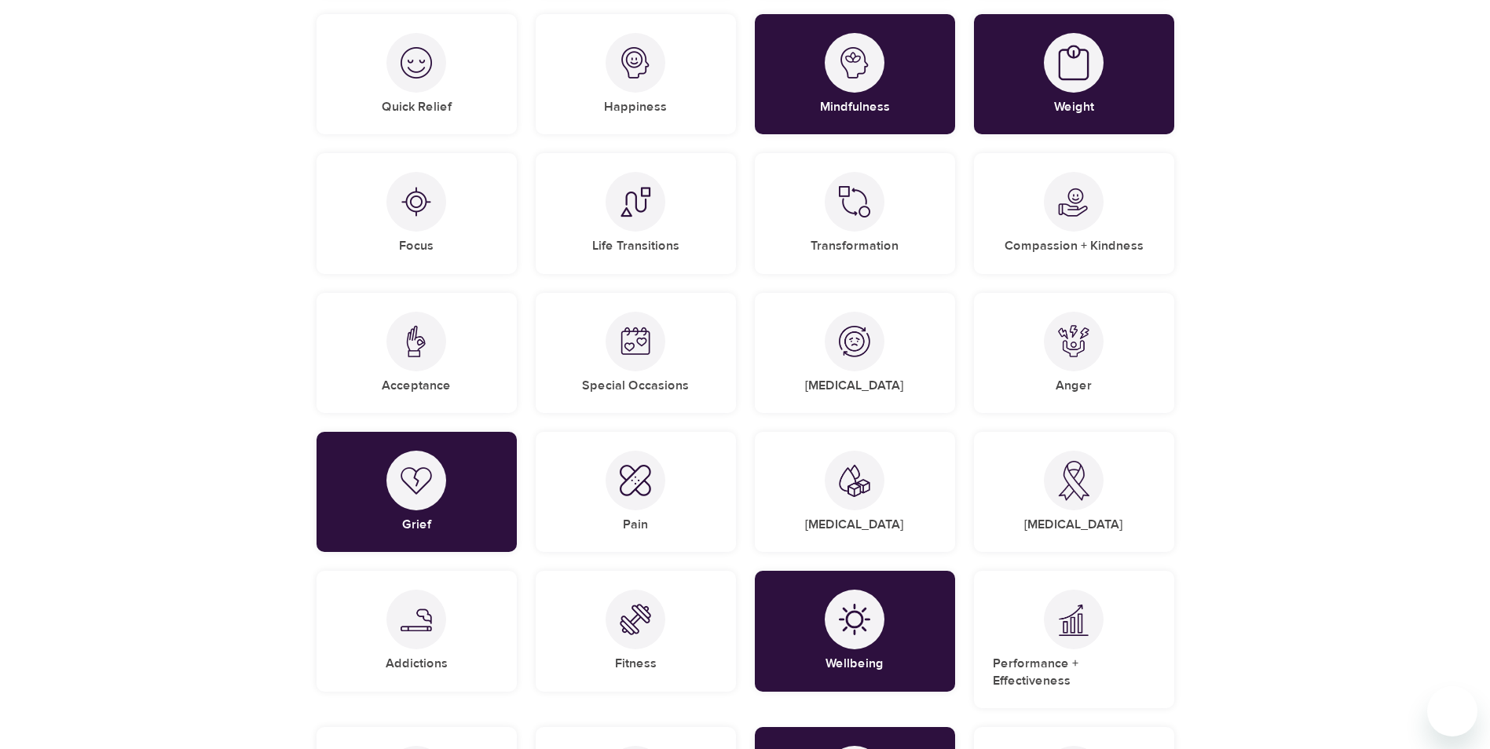
scroll to position [785, 0]
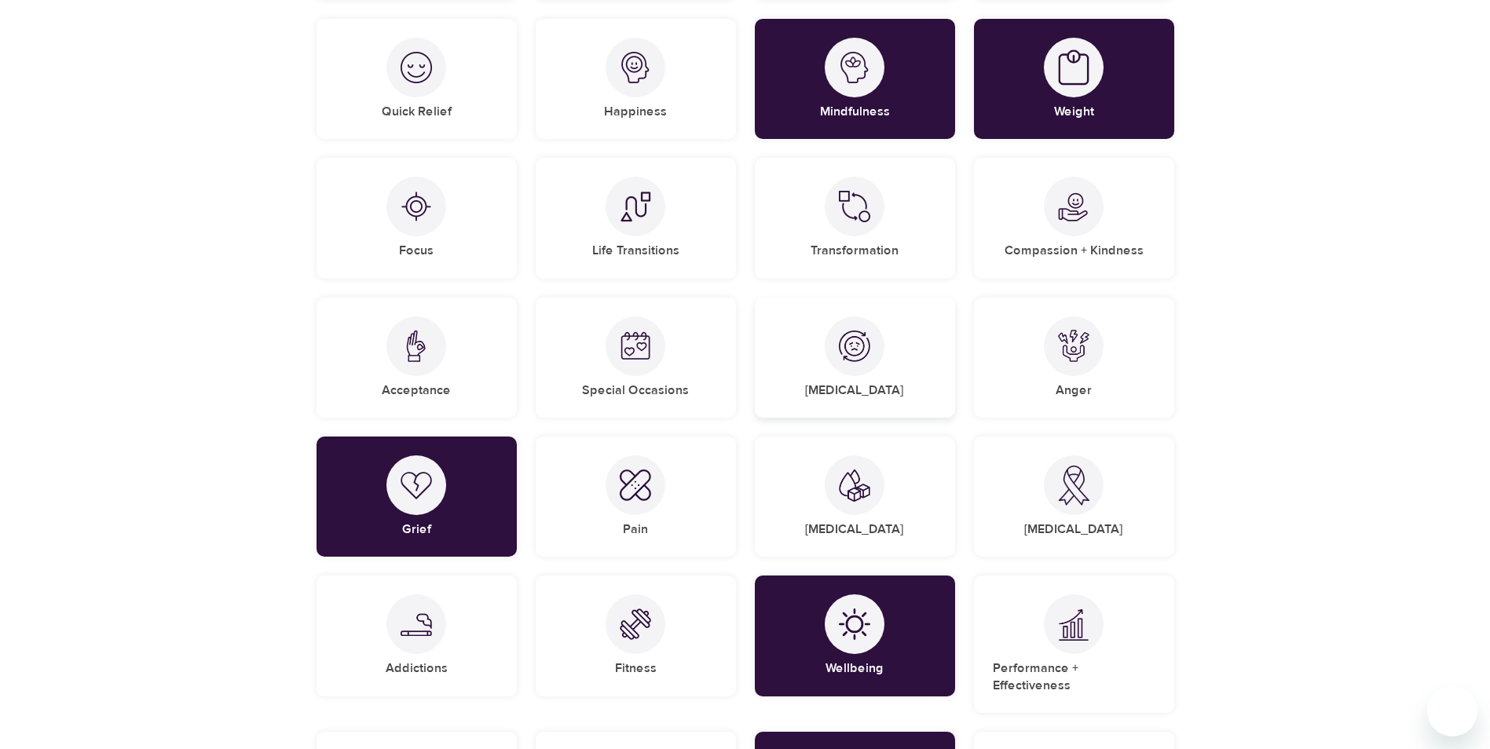
click at [872, 370] on div at bounding box center [854, 346] width 60 height 60
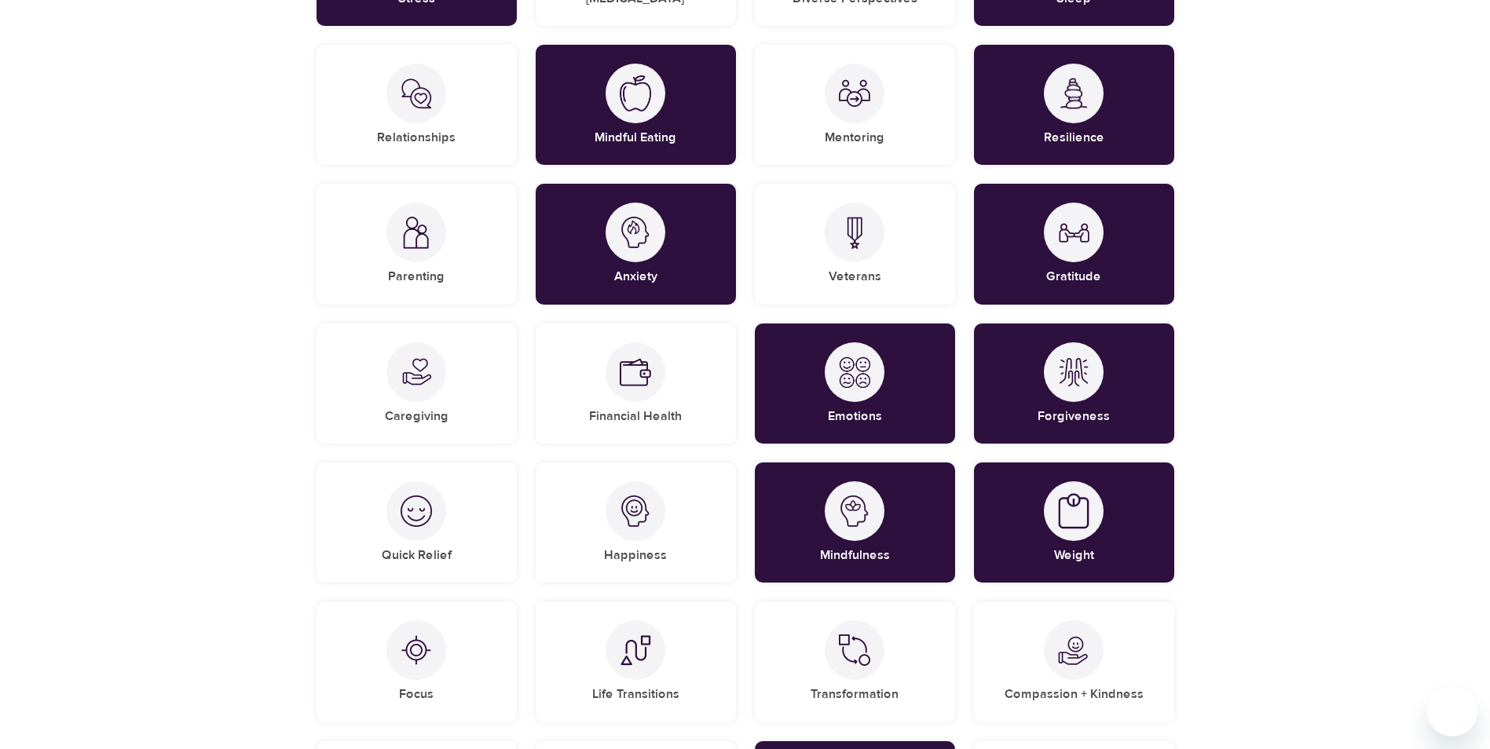
scroll to position [314, 0]
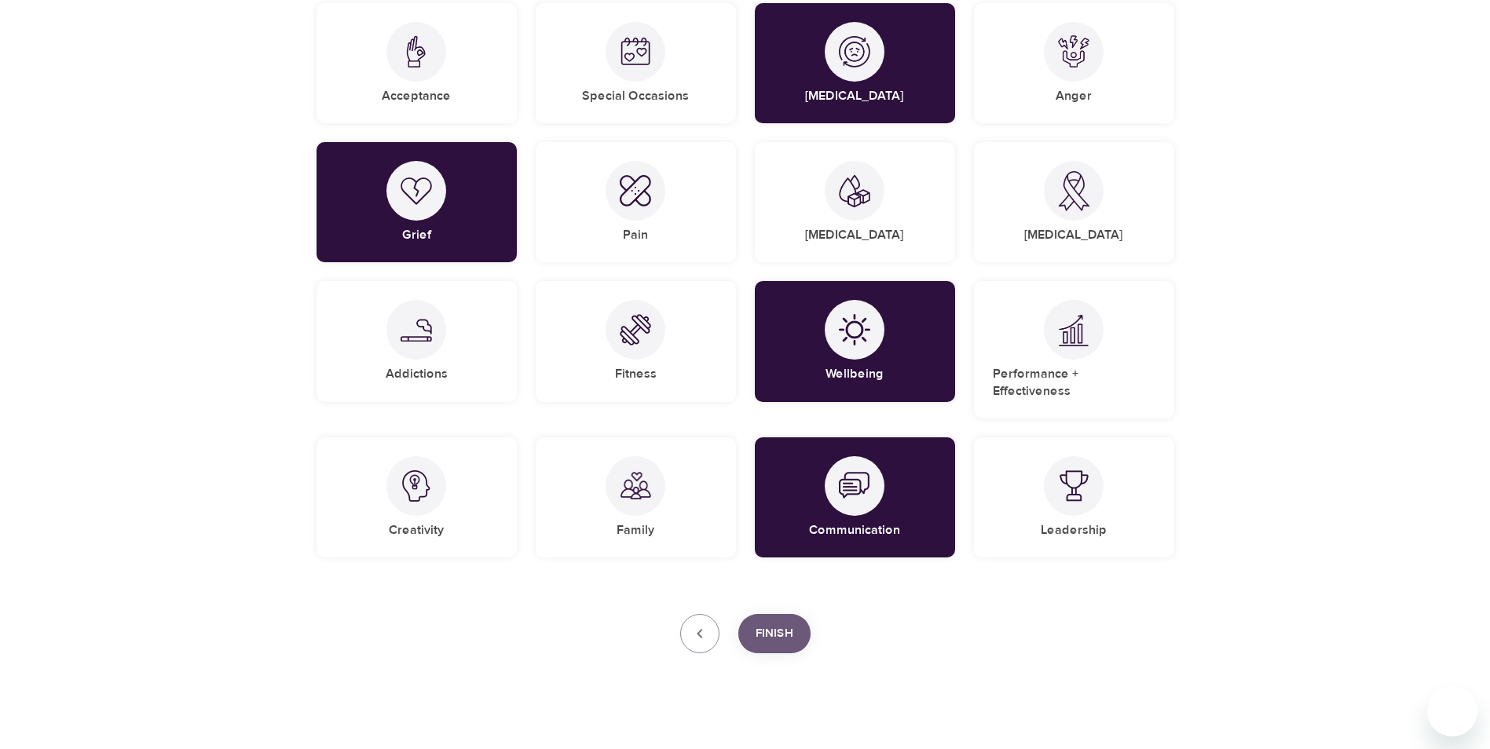
click at [777, 623] on span "Finish" at bounding box center [774, 633] width 38 height 20
